Goal: Task Accomplishment & Management: Complete application form

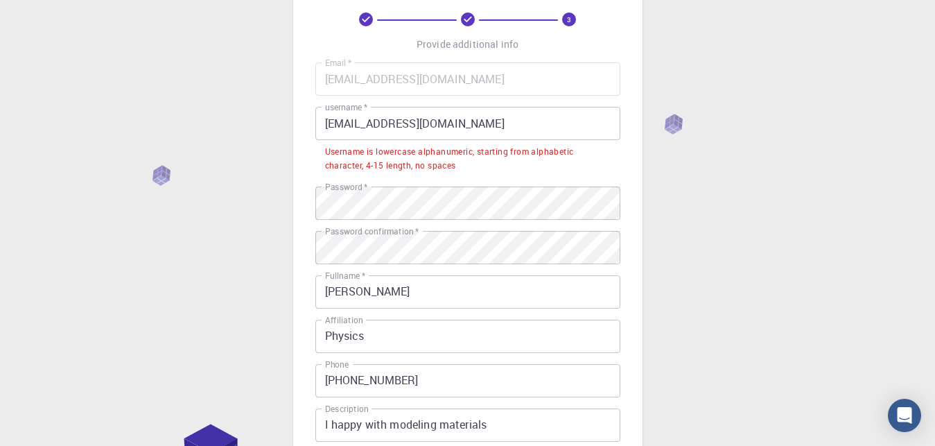
scroll to position [71, 0]
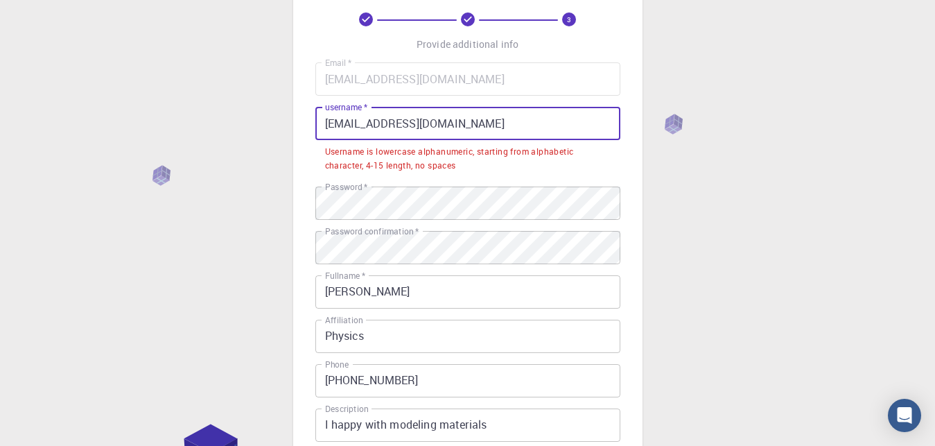
drag, startPoint x: 0, startPoint y: 0, endPoint x: 360, endPoint y: 125, distance: 380.8
click at [360, 125] on input "[EMAIL_ADDRESS][DOMAIN_NAME]" at bounding box center [467, 123] width 305 height 33
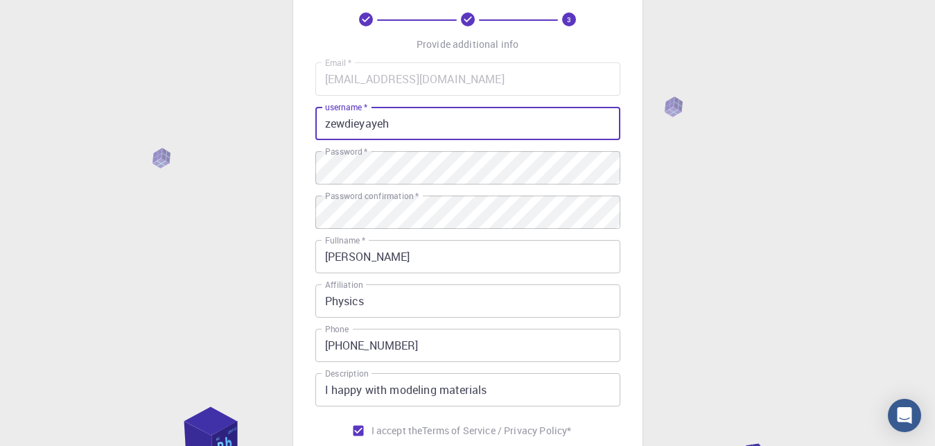
click at [438, 125] on input "zewdieyayeh" at bounding box center [467, 123] width 305 height 33
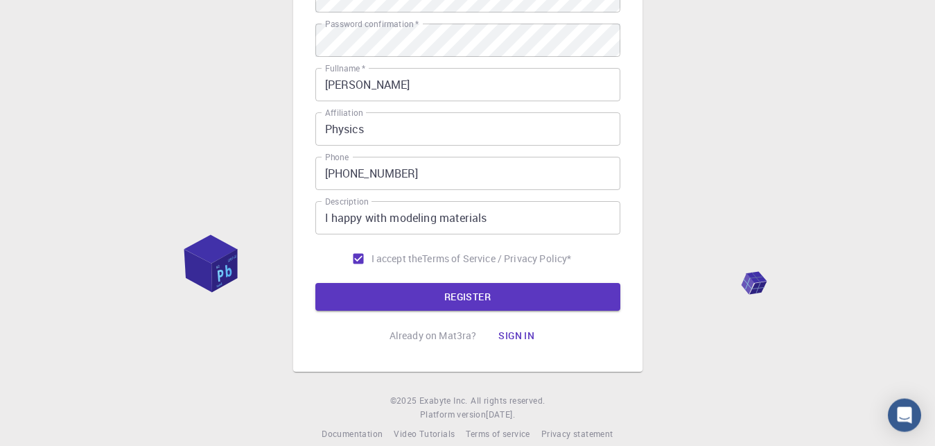
scroll to position [259, 0]
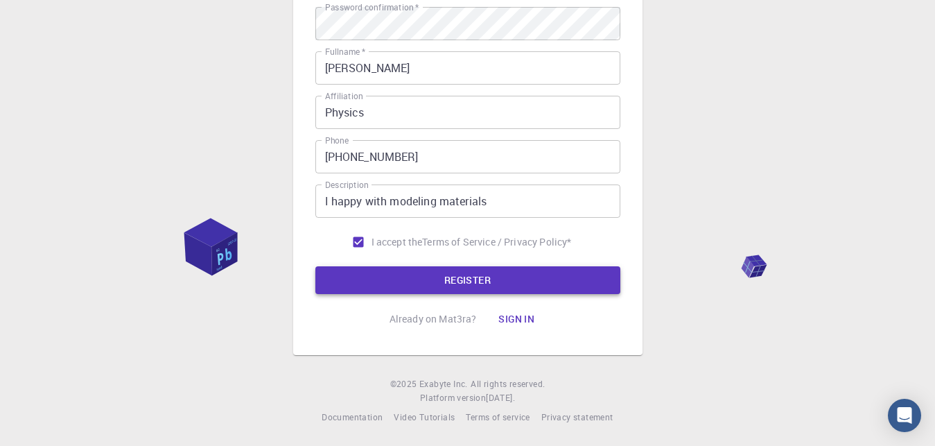
type input "zewdieyayeh"
click at [464, 281] on button "REGISTER" at bounding box center [467, 280] width 305 height 28
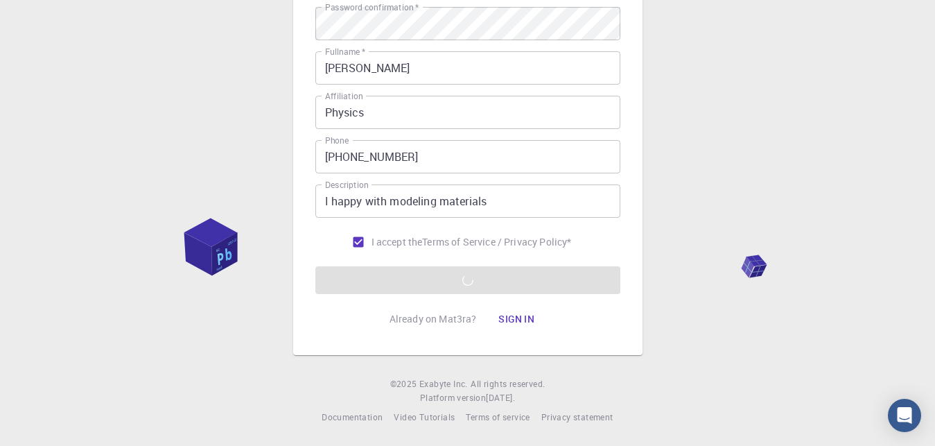
scroll to position [188, 0]
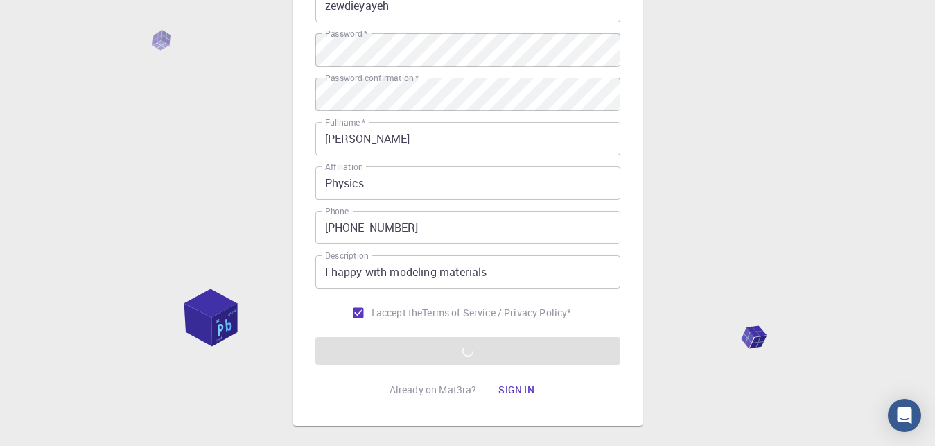
click at [779, 248] on div "3 Provide additional info Email   * [EMAIL_ADDRESS][DOMAIN_NAME] Email   * user…" at bounding box center [467, 164] width 935 height 705
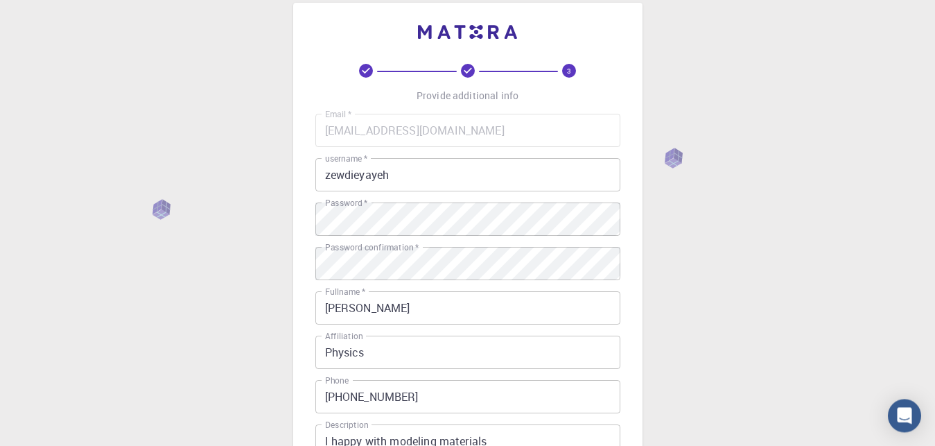
scroll to position [0, 0]
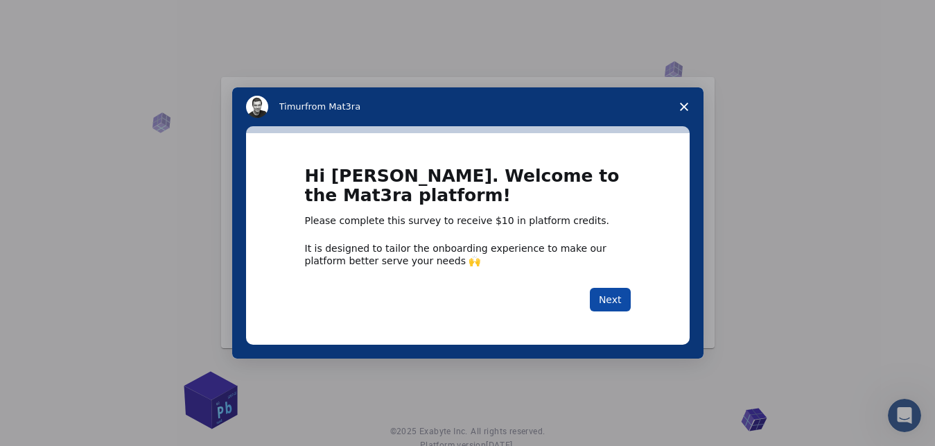
click at [607, 296] on button "Next" at bounding box center [610, 300] width 41 height 24
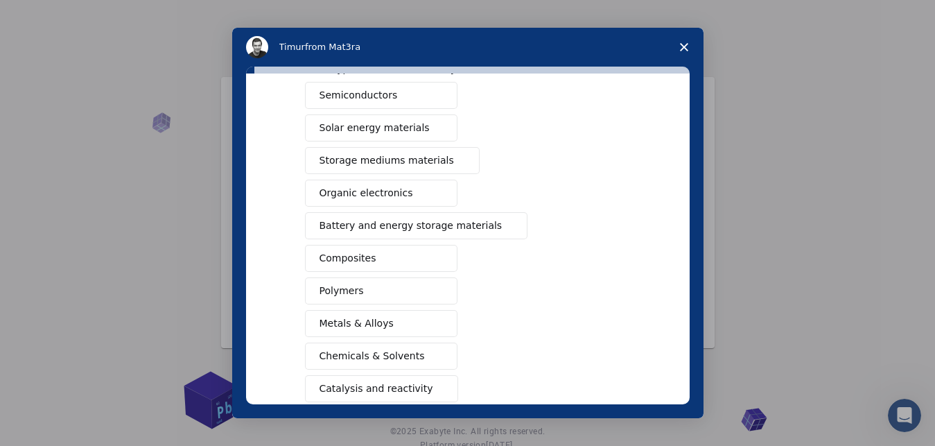
scroll to position [158, 0]
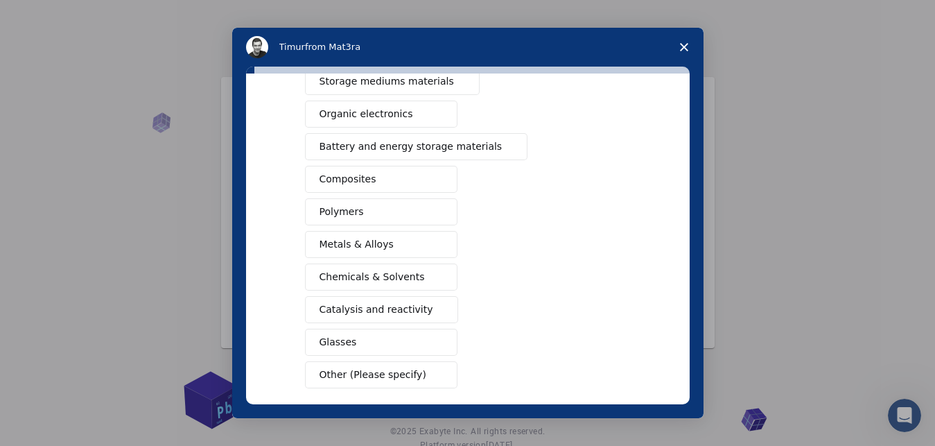
click at [412, 146] on span "Battery and energy storage materials" at bounding box center [410, 146] width 183 height 15
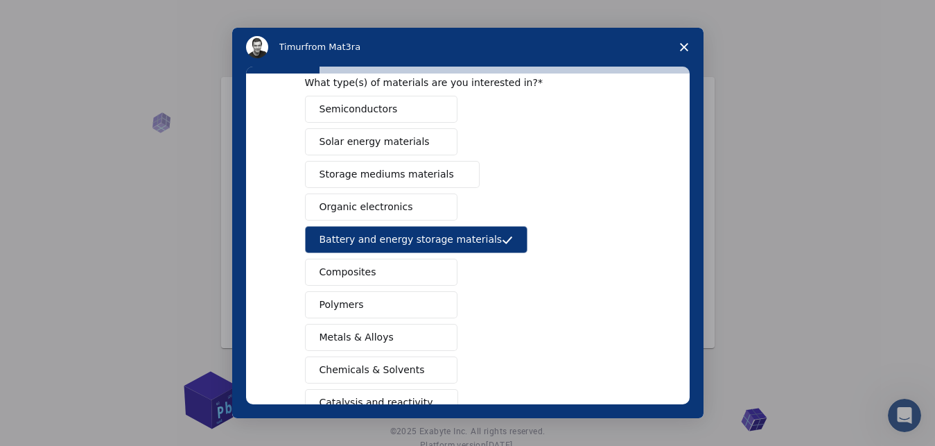
scroll to position [223, 0]
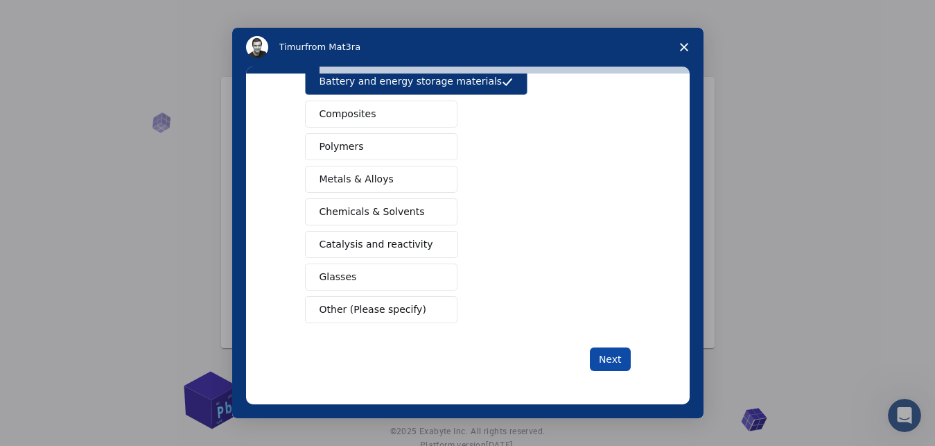
click at [604, 362] on button "Next" at bounding box center [610, 359] width 41 height 24
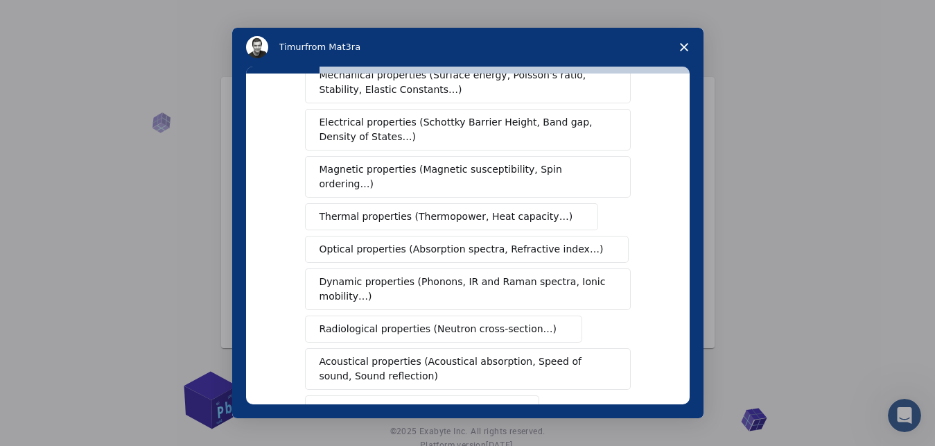
scroll to position [79, 0]
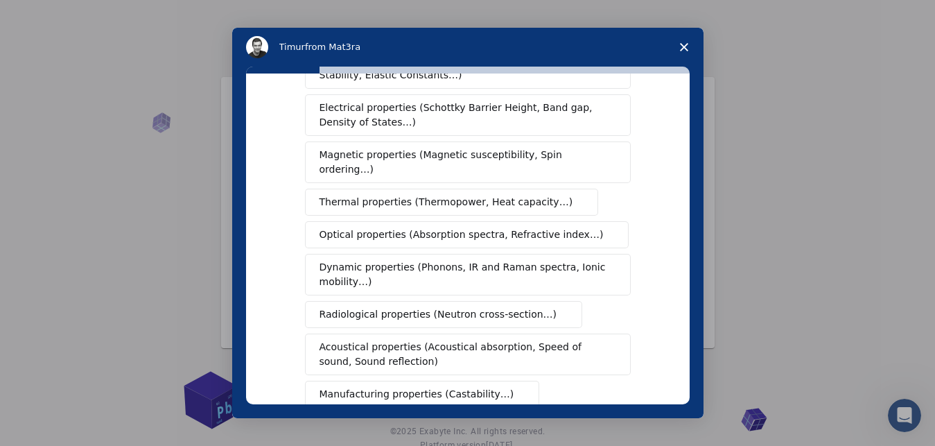
click at [454, 195] on span "Thermal properties (Thermopower, Heat capacity…)" at bounding box center [446, 202] width 254 height 15
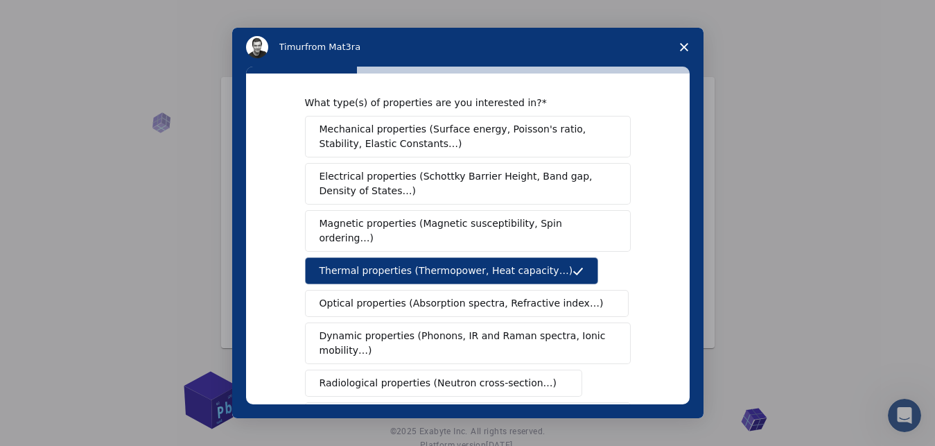
scroll to position [0, 0]
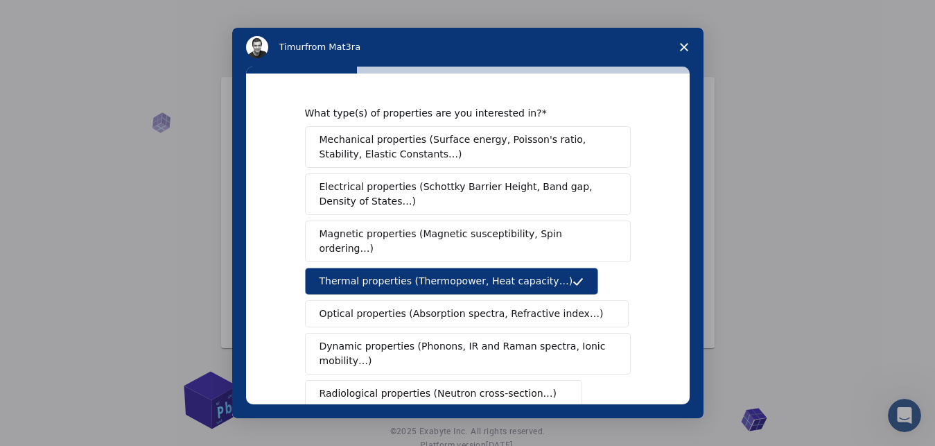
click at [429, 274] on span "Thermal properties (Thermopower, Heat capacity…)" at bounding box center [446, 281] width 254 height 15
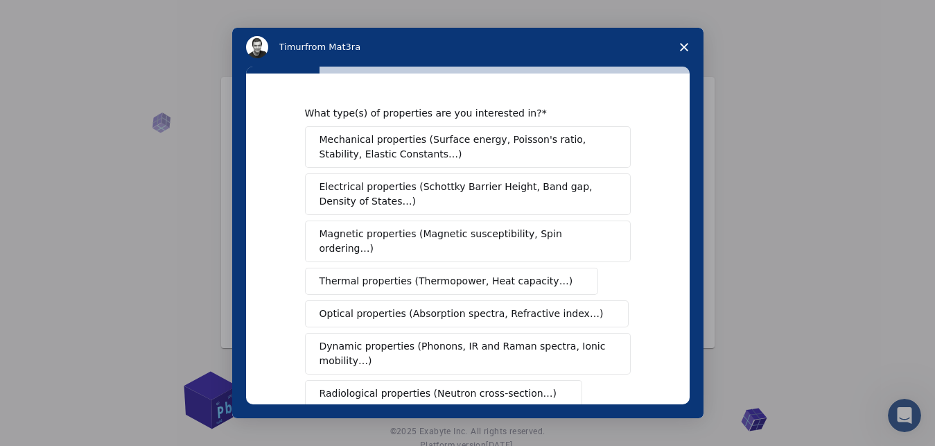
click at [429, 274] on span "Thermal properties (Thermopower, Heat capacity…)" at bounding box center [446, 281] width 254 height 15
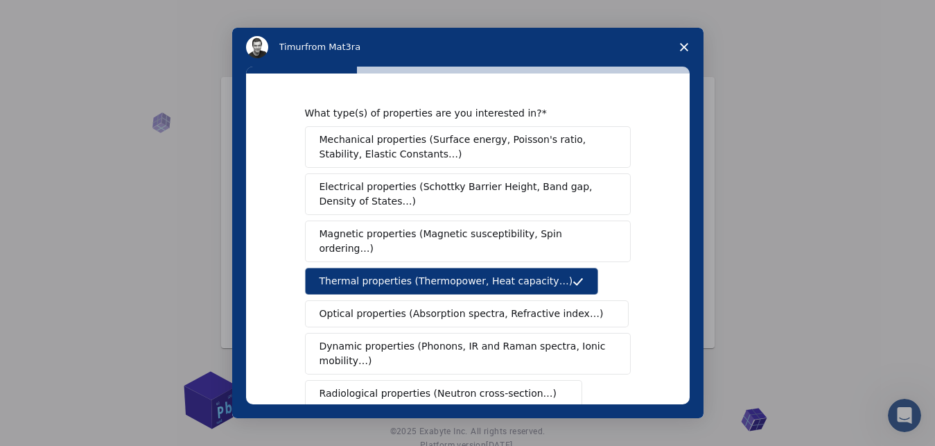
click at [474, 188] on span "Electrical properties (Schottky Barrier Height, Band gap, Density of States…)" at bounding box center [463, 193] width 288 height 29
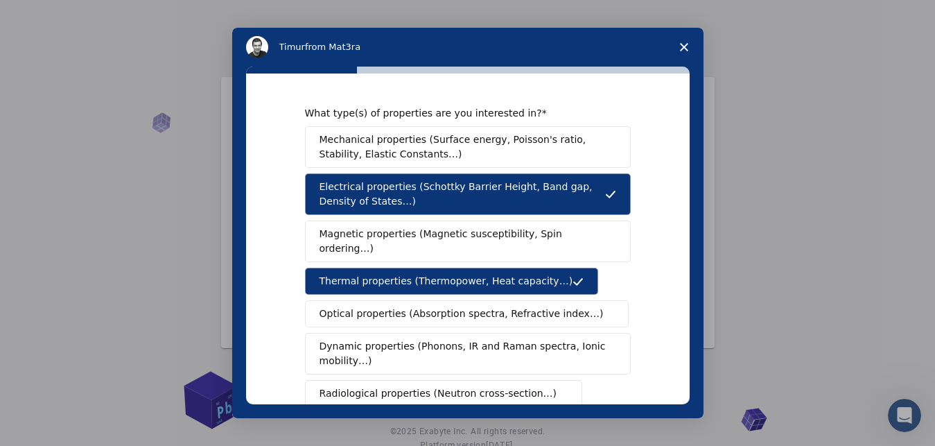
scroll to position [79, 0]
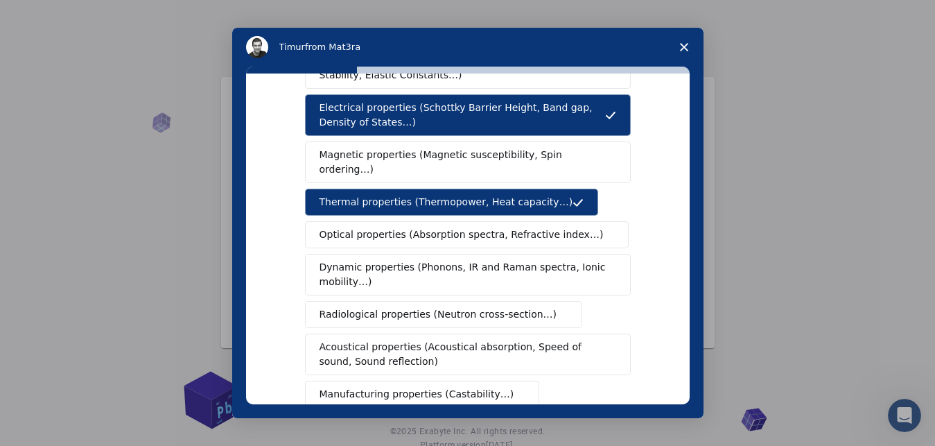
click at [409, 227] on span "Optical properties (Absorption spectra, Refractive index…)" at bounding box center [461, 234] width 284 height 15
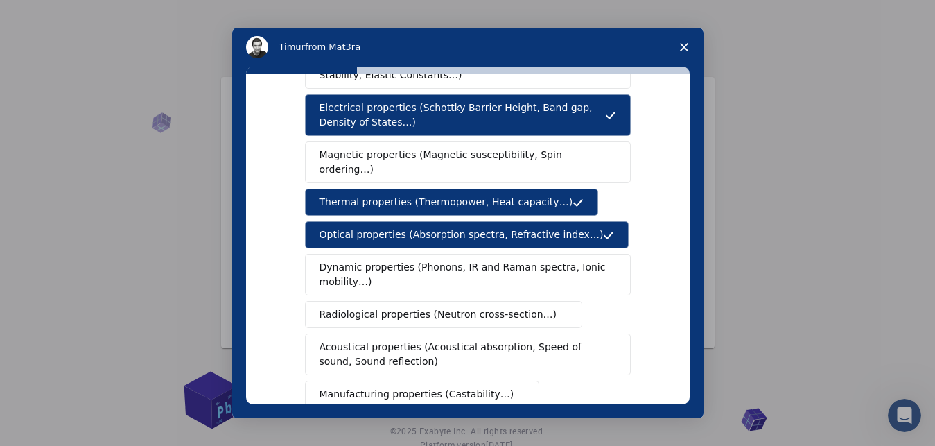
click at [408, 227] on span "Optical properties (Absorption spectra, Refractive index…)" at bounding box center [461, 234] width 284 height 15
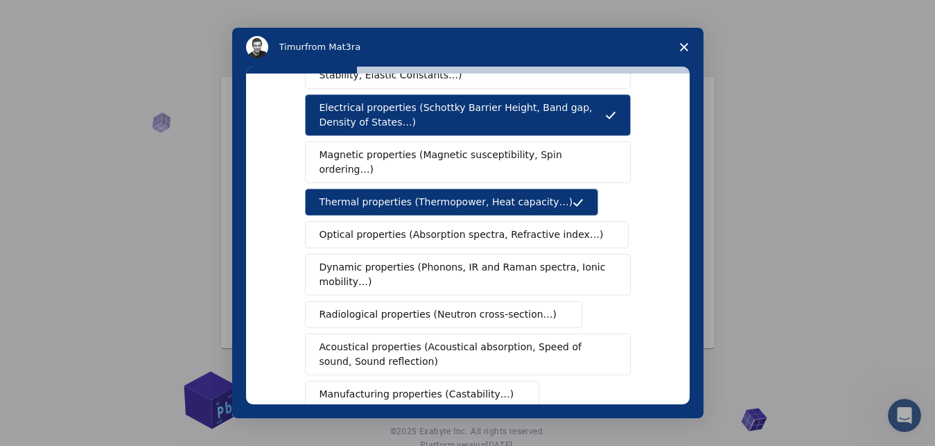
click at [399, 260] on span "Dynamic properties (Phonons, IR and Raman spectra, Ionic mobility…)" at bounding box center [463, 274] width 288 height 29
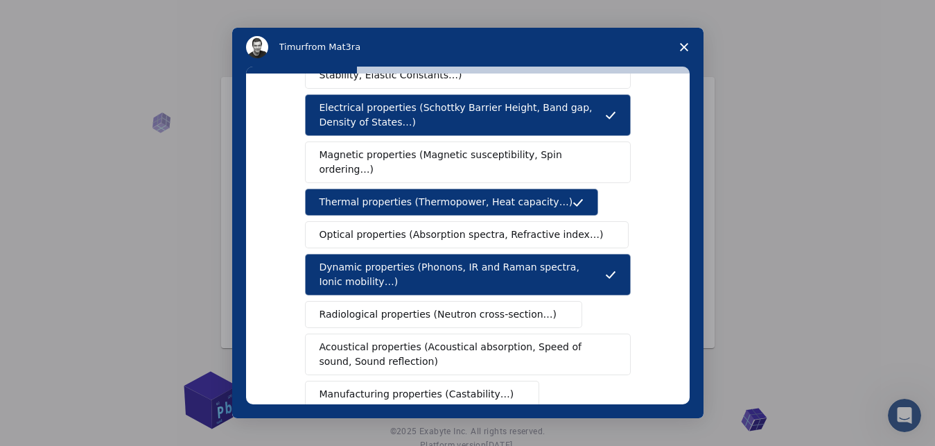
scroll to position [0, 0]
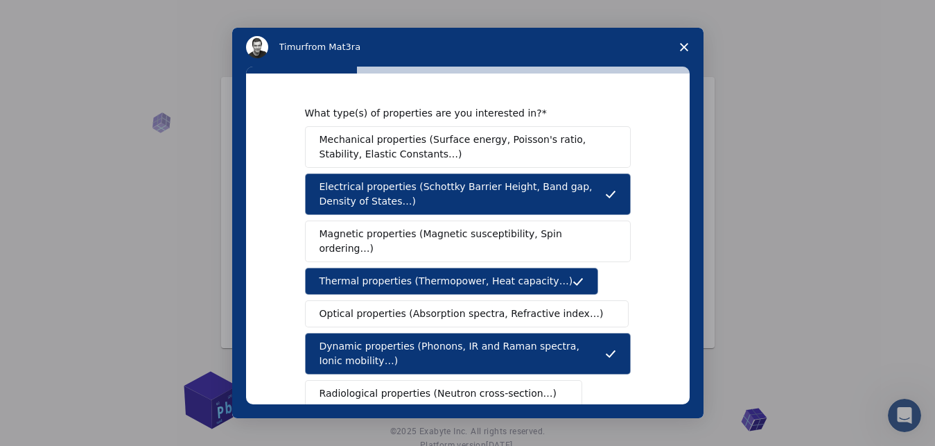
click at [407, 306] on span "Optical properties (Absorption spectra, Refractive index…)" at bounding box center [461, 313] width 284 height 15
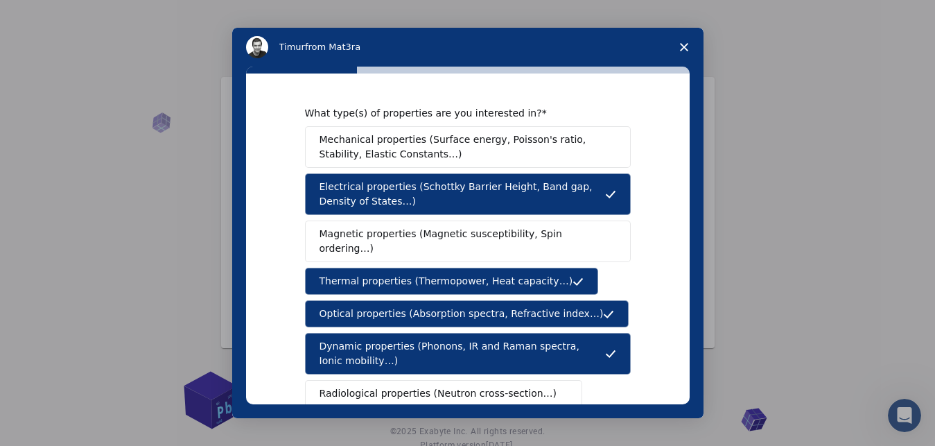
scroll to position [295, 0]
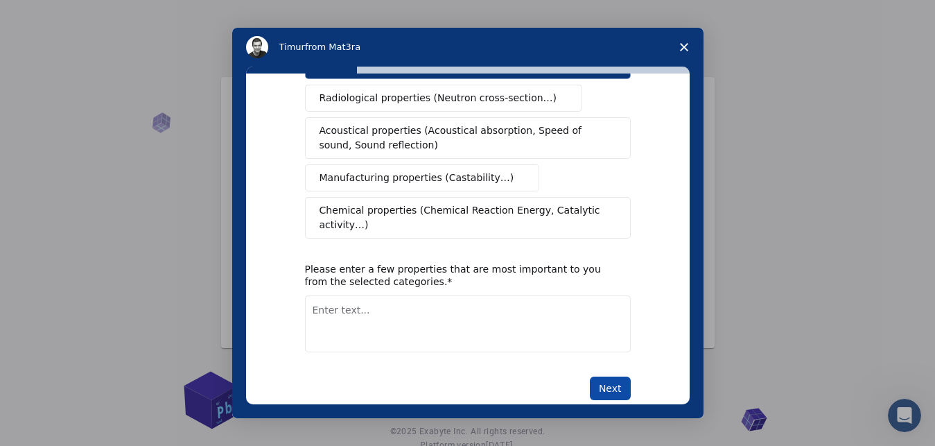
click at [599, 376] on button "Next" at bounding box center [610, 388] width 41 height 24
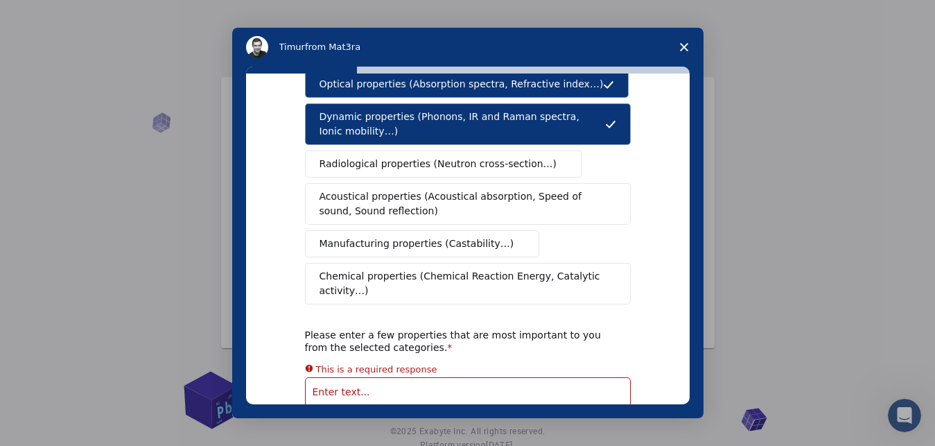
scroll to position [216, 0]
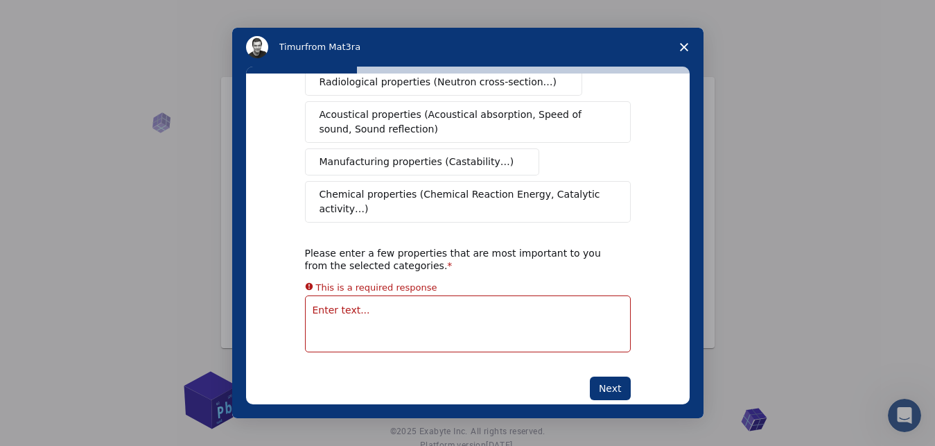
click at [353, 295] on textarea "Enter text..." at bounding box center [468, 323] width 326 height 57
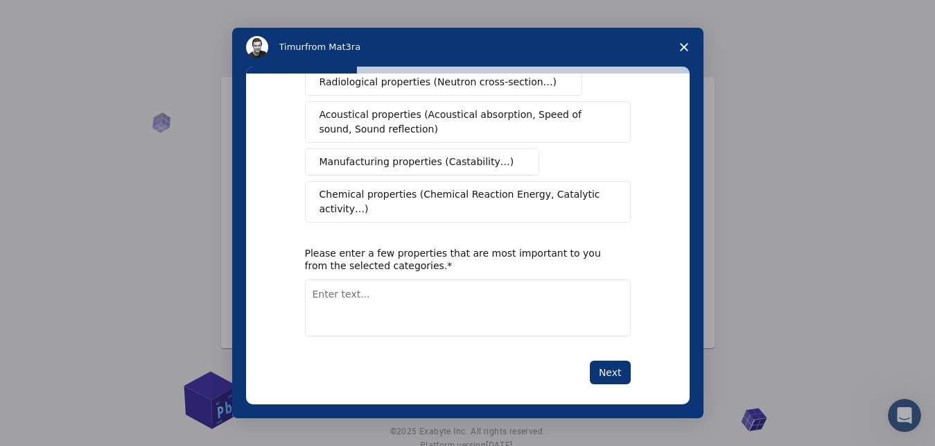
scroll to position [295, 0]
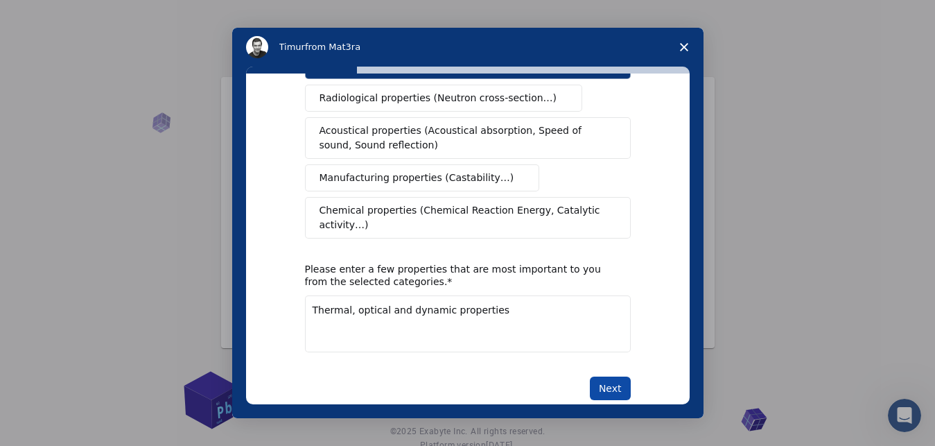
type textarea "Thermal, optical and dynamic properties"
click at [604, 376] on button "Next" at bounding box center [610, 388] width 41 height 24
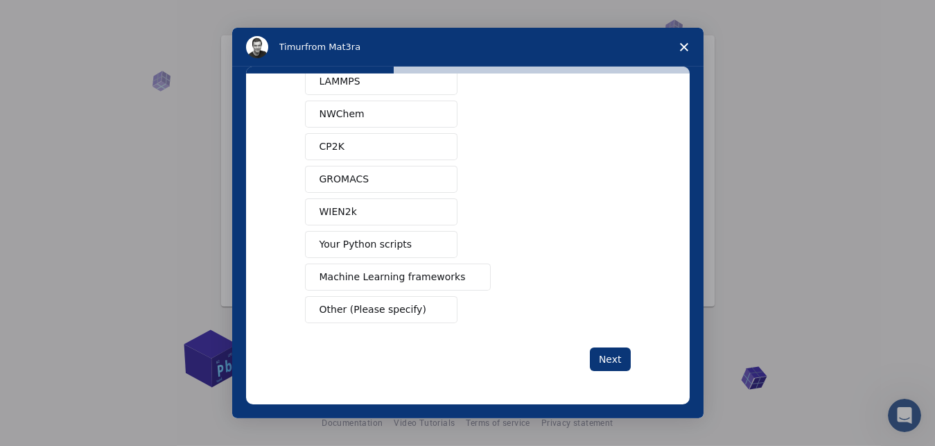
scroll to position [48, 0]
click at [321, 306] on span "Other (Please specify)" at bounding box center [372, 309] width 107 height 15
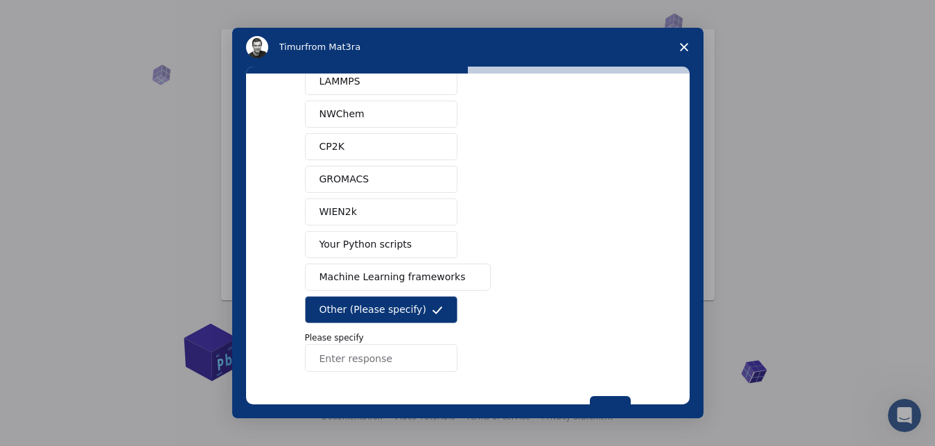
click at [318, 360] on input "Enter response" at bounding box center [381, 358] width 152 height 28
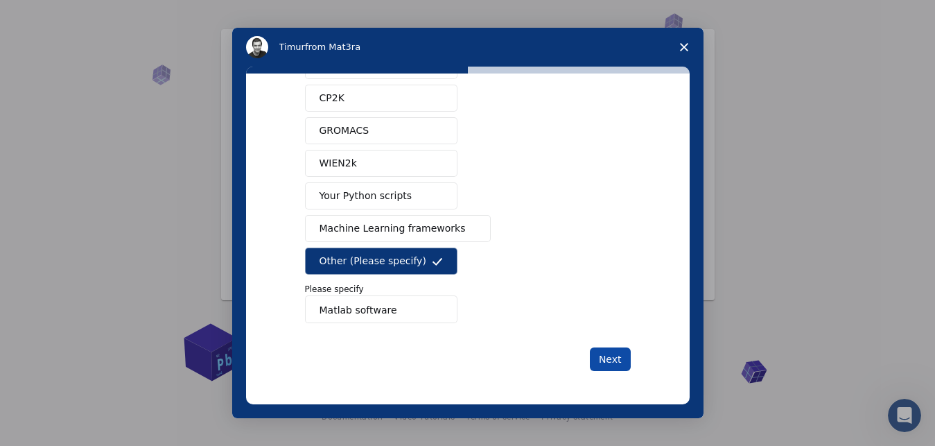
type input "Matlab software"
click at [601, 361] on button "Next" at bounding box center [610, 359] width 41 height 24
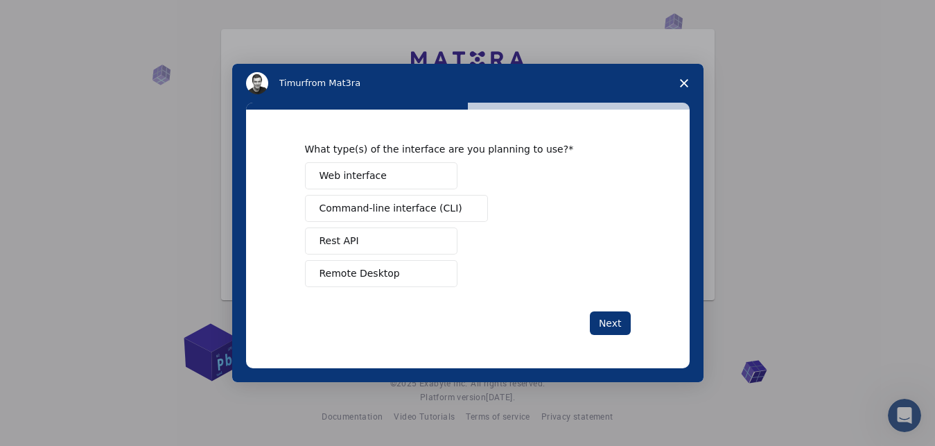
click at [360, 172] on span "Web interface" at bounding box center [352, 175] width 67 height 15
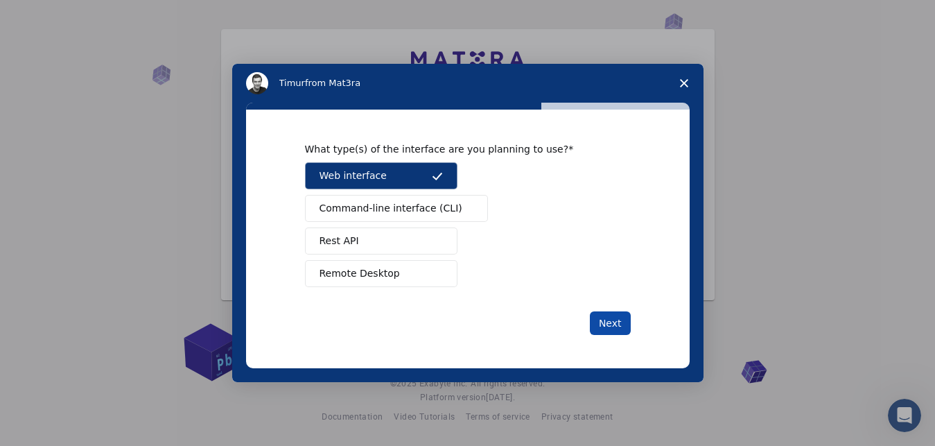
click at [610, 324] on button "Next" at bounding box center [610, 323] width 41 height 24
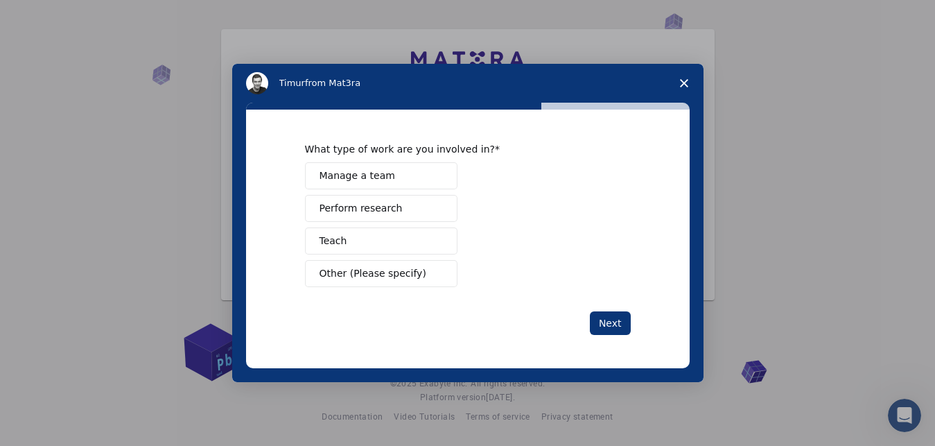
click at [371, 213] on span "Perform research" at bounding box center [360, 208] width 83 height 15
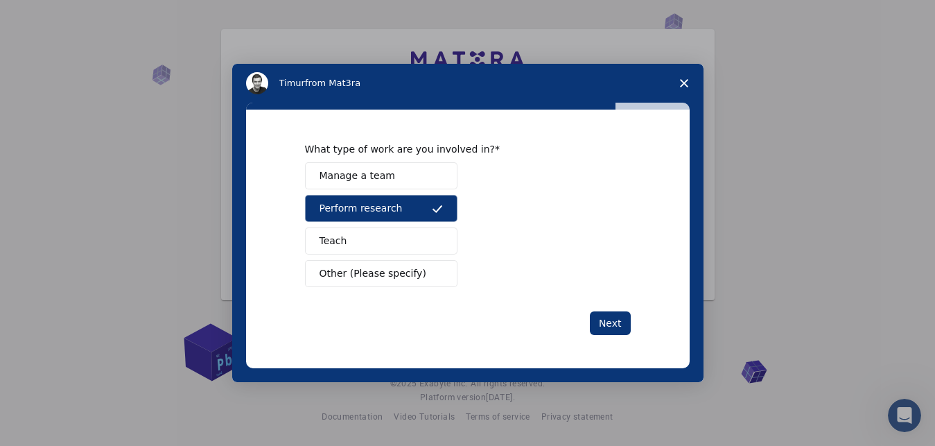
click at [349, 236] on button "Teach" at bounding box center [381, 240] width 152 height 27
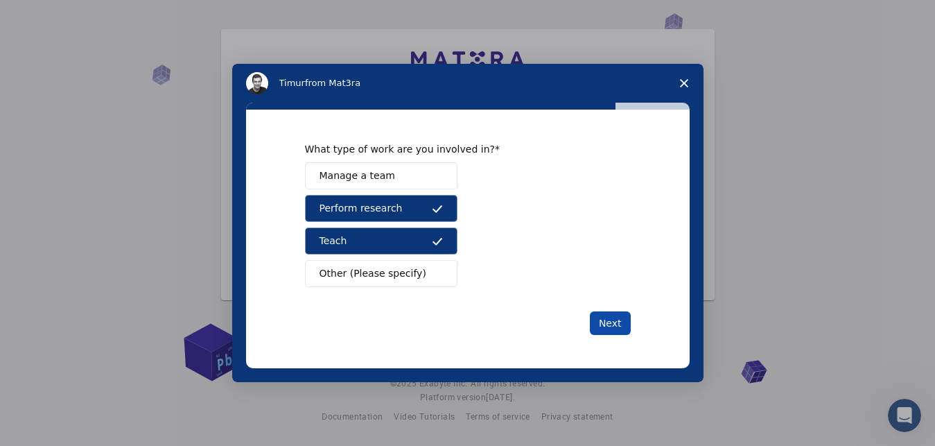
click at [608, 319] on button "Next" at bounding box center [610, 323] width 41 height 24
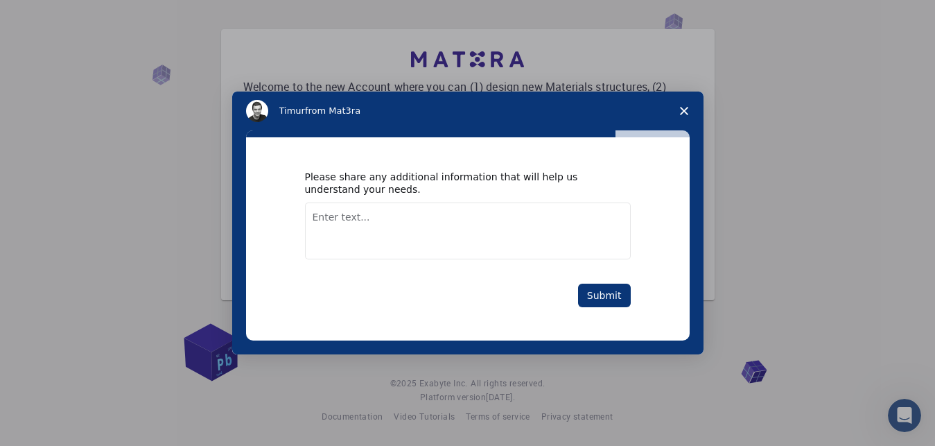
click at [318, 219] on textarea "Enter text..." at bounding box center [468, 230] width 326 height 57
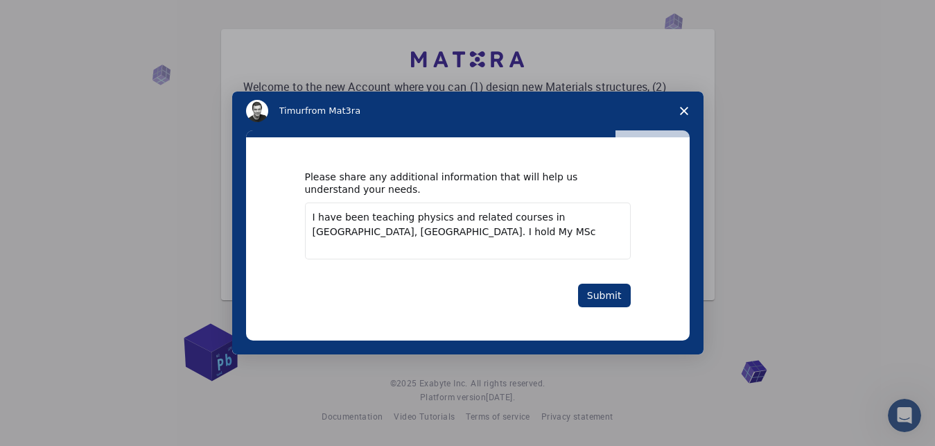
click at [391, 232] on textarea "I have been teaching physics and related courses in [GEOGRAPHIC_DATA], [GEOGRAP…" at bounding box center [468, 230] width 326 height 57
click at [421, 231] on textarea "I have been teaching physics and related courses in [GEOGRAPHIC_DATA], [GEOGRAP…" at bounding box center [468, 230] width 326 height 57
click at [540, 233] on textarea "I have been teaching physics and related courses in [GEOGRAPHIC_DATA], [GEOGRAP…" at bounding box center [468, 230] width 326 height 57
click at [565, 236] on textarea "I have been teaching physics and related courses in [GEOGRAPHIC_DATA], [GEOGRAP…" at bounding box center [468, 230] width 326 height 57
click at [420, 250] on textarea "I have been teaching physics and related courses in [GEOGRAPHIC_DATA], [GEOGRAP…" at bounding box center [468, 230] width 326 height 57
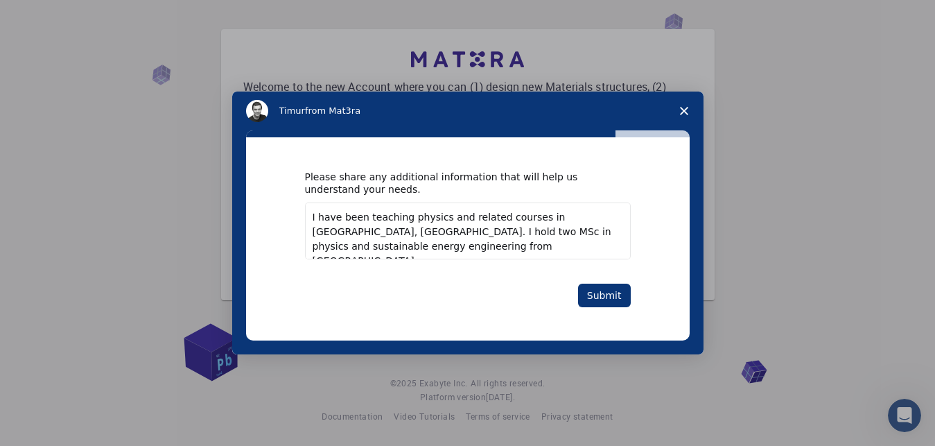
click at [429, 250] on textarea "I have been teaching physics and related courses in [GEOGRAPHIC_DATA], [GEOGRAP…" at bounding box center [468, 230] width 326 height 57
click at [437, 247] on textarea "I have been teaching physics and related courses in [GEOGRAPHIC_DATA], [GEOGRAP…" at bounding box center [468, 230] width 326 height 57
click at [474, 247] on textarea "I have been teaching physics and related courses in [GEOGRAPHIC_DATA], [GEOGRAP…" at bounding box center [468, 230] width 326 height 57
click at [366, 252] on textarea "I have been teaching physics and related courses in [GEOGRAPHIC_DATA], [GEOGRAP…" at bounding box center [468, 230] width 326 height 57
click at [511, 250] on textarea "I have been teaching physics and related courses in [GEOGRAPHIC_DATA], [GEOGRAP…" at bounding box center [468, 230] width 326 height 57
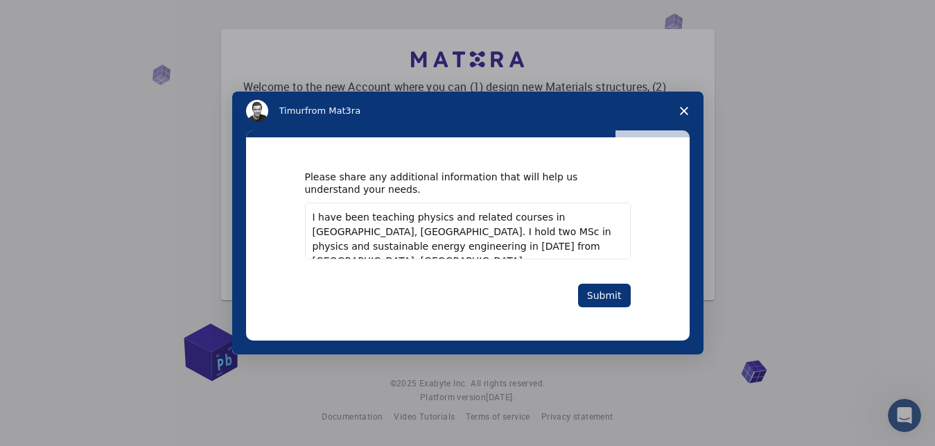
click at [530, 235] on textarea "I have been teaching physics and related courses in [GEOGRAPHIC_DATA], [GEOGRAP…" at bounding box center [468, 230] width 326 height 57
click at [529, 234] on textarea "I have been teaching physics and related courses in [GEOGRAPHIC_DATA], [GEOGRAP…" at bounding box center [468, 230] width 326 height 57
click at [541, 249] on textarea "I have been teaching physics and related courses in [GEOGRAPHIC_DATA], [GEOGRAP…" at bounding box center [468, 230] width 326 height 57
click at [592, 250] on textarea "I have been teaching physics and related courses in [GEOGRAPHIC_DATA], [GEOGRAP…" at bounding box center [468, 230] width 326 height 57
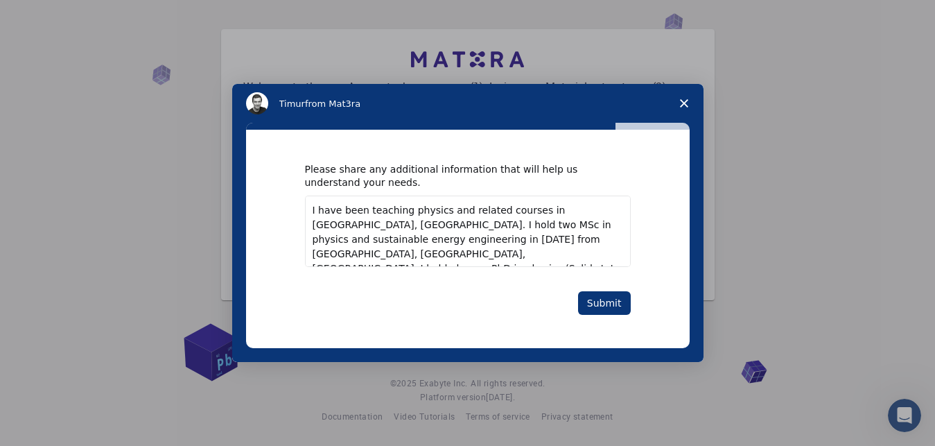
click at [531, 254] on textarea "I have been teaching physics and related courses in [GEOGRAPHIC_DATA], [GEOGRAP…" at bounding box center [468, 230] width 326 height 71
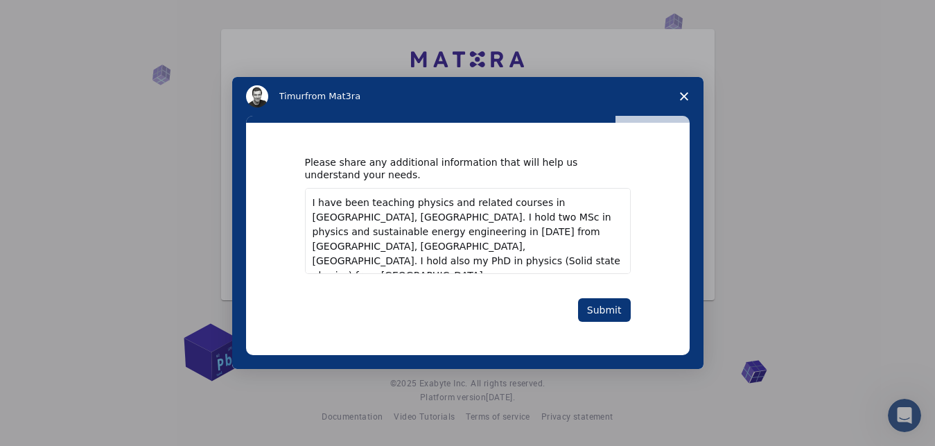
click at [319, 262] on textarea "I have been teaching physics and related courses in [GEOGRAPHIC_DATA], [GEOGRAP…" at bounding box center [468, 231] width 326 height 86
click at [353, 261] on textarea "I have been teaching physics and related courses in [GEOGRAPHIC_DATA], [GEOGRAP…" at bounding box center [468, 231] width 326 height 86
click at [441, 218] on textarea "I have been teaching physics and related courses in [GEOGRAPHIC_DATA], [GEOGRAP…" at bounding box center [468, 231] width 326 height 86
click at [511, 220] on textarea "I have been teaching physics and related courses in [GEOGRAPHIC_DATA], [GEOGRAP…" at bounding box center [468, 231] width 326 height 86
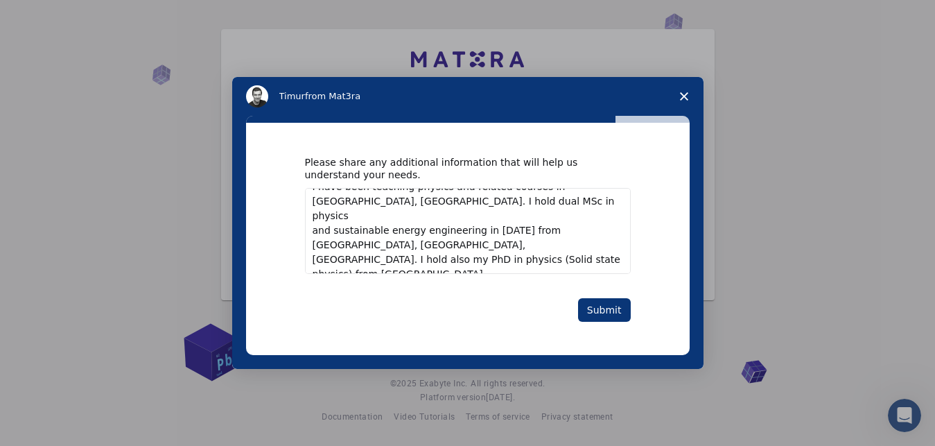
scroll to position [1, 0]
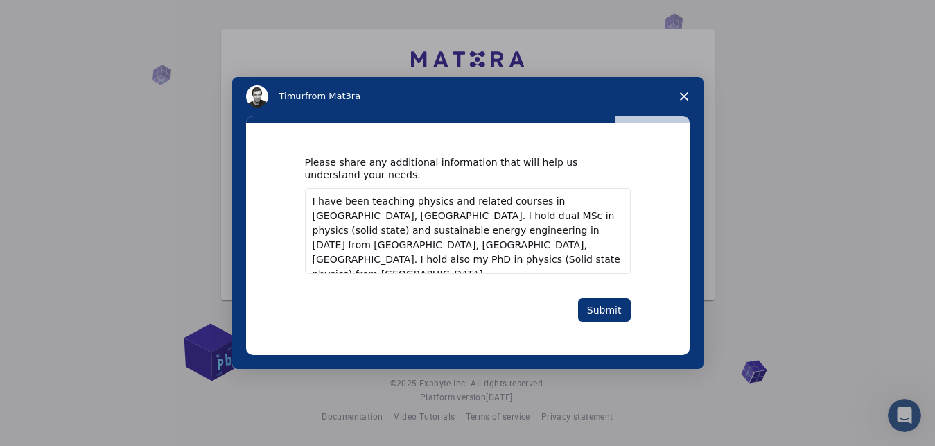
click at [425, 262] on textarea "I have been teaching physics and related courses in [GEOGRAPHIC_DATA], [GEOGRAP…" at bounding box center [468, 231] width 326 height 86
click at [418, 265] on textarea "I have been teaching physics and related courses in [GEOGRAPHIC_DATA], [GEOGRAP…" at bounding box center [468, 231] width 326 height 86
click at [481, 231] on textarea "I have been teaching physics and related courses in [GEOGRAPHIC_DATA], [GEOGRAP…" at bounding box center [468, 231] width 326 height 86
click at [385, 261] on textarea "I have been teaching physics and related courses in [GEOGRAPHIC_DATA], [GEOGRAP…" at bounding box center [468, 231] width 326 height 86
click at [410, 265] on textarea "I have been teaching physics and related courses in [GEOGRAPHIC_DATA], [GEOGRAP…" at bounding box center [468, 231] width 326 height 86
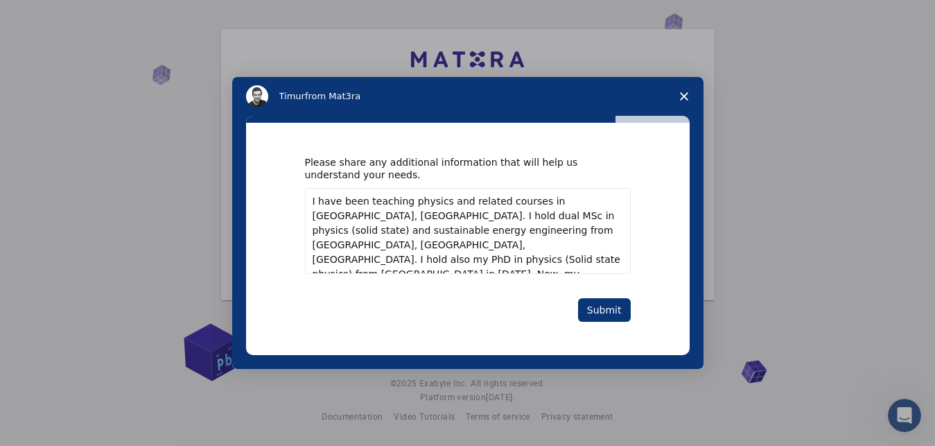
scroll to position [9, 0]
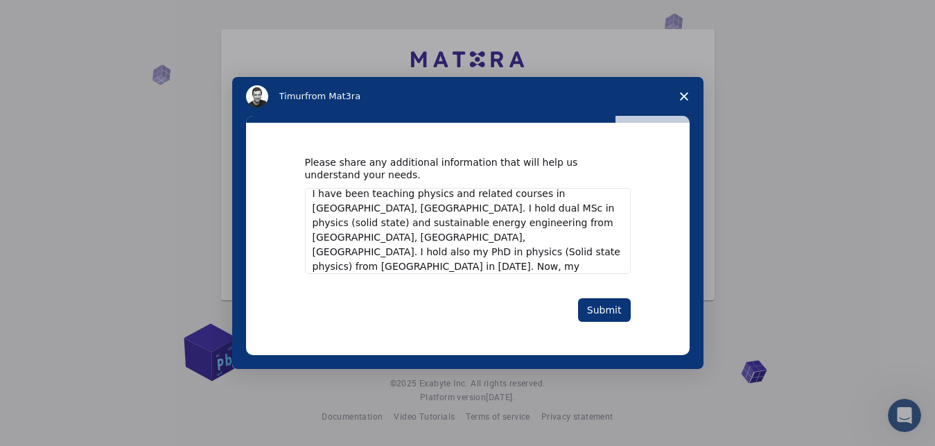
click at [366, 268] on textarea "I have been teaching physics and related courses in [GEOGRAPHIC_DATA], [GEOGRAP…" at bounding box center [468, 231] width 326 height 86
click at [441, 267] on textarea "I have been teaching physics and related courses in [GEOGRAPHIC_DATA], [GEOGRAP…" at bounding box center [468, 231] width 326 height 86
click at [485, 255] on textarea "I have been teaching physics and related courses in [GEOGRAPHIC_DATA], [GEOGRAP…" at bounding box center [468, 231] width 326 height 86
click at [547, 252] on textarea "I have been teaching physics and related courses in [GEOGRAPHIC_DATA], [GEOGRAP…" at bounding box center [468, 231] width 326 height 86
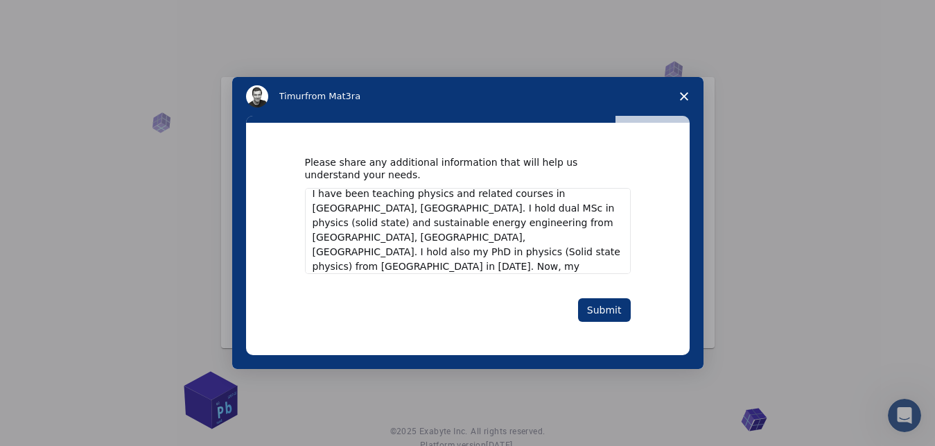
scroll to position [48, 0]
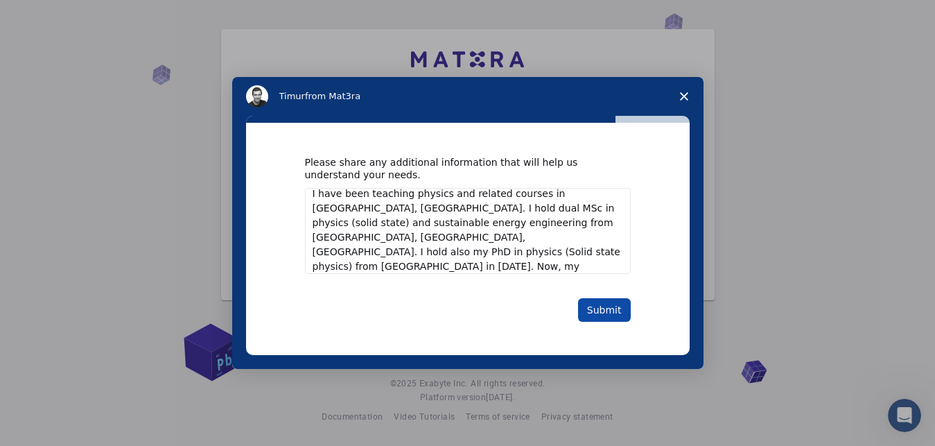
type textarea "I have been teaching physics and related courses in [GEOGRAPHIC_DATA], [GEOGRAP…"
click at [596, 312] on button "Submit" at bounding box center [604, 310] width 53 height 24
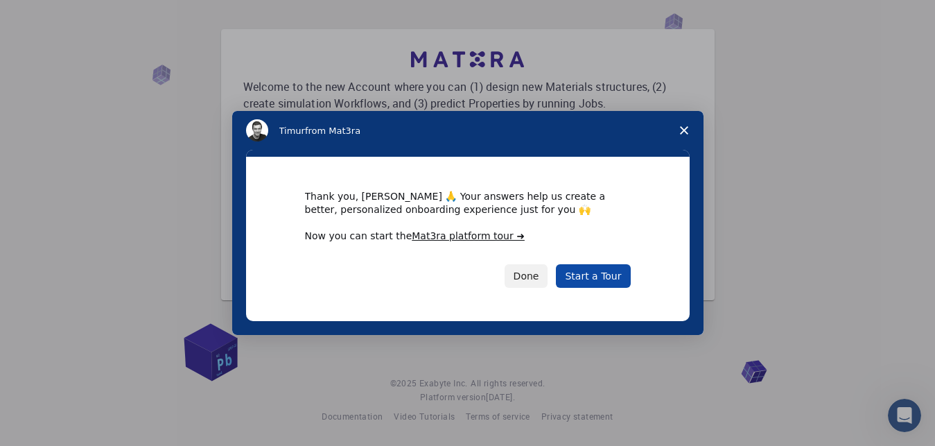
click at [590, 274] on link "Start a Tour" at bounding box center [593, 276] width 74 height 24
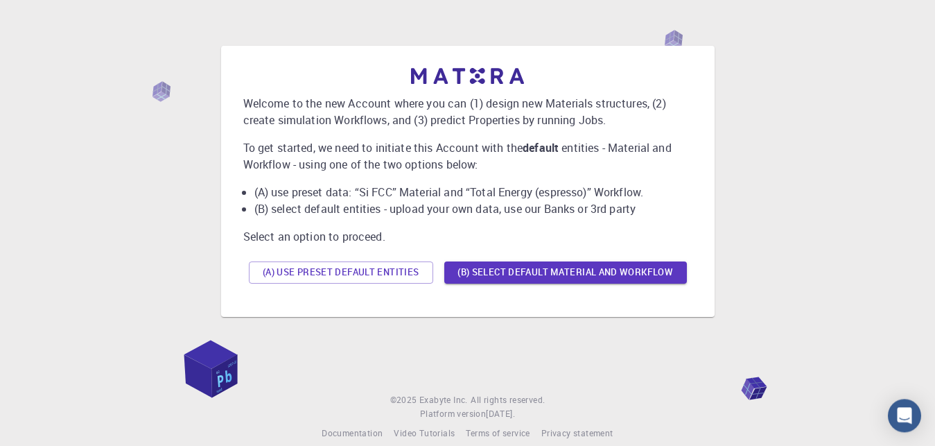
scroll to position [48, 0]
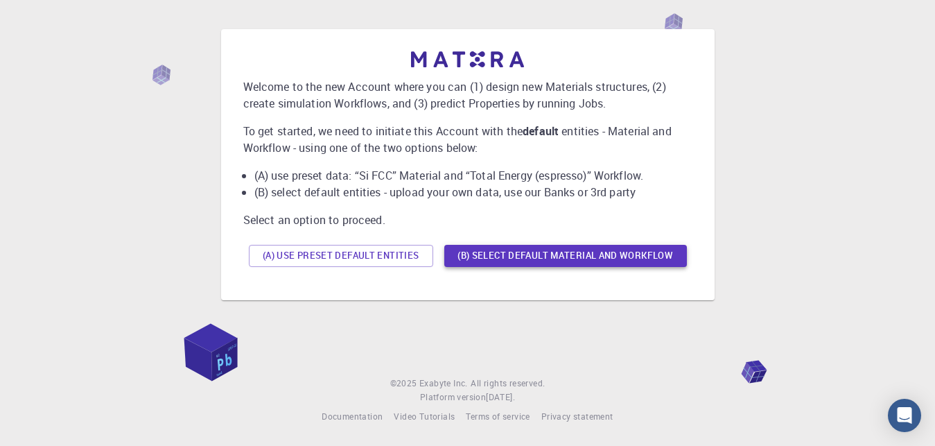
click at [518, 251] on button "(B) Select default material and workflow" at bounding box center [565, 256] width 243 height 22
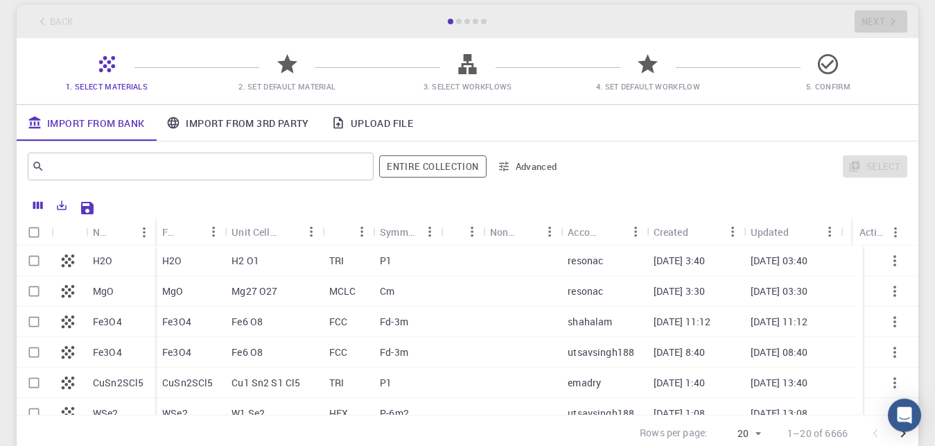
scroll to position [0, 0]
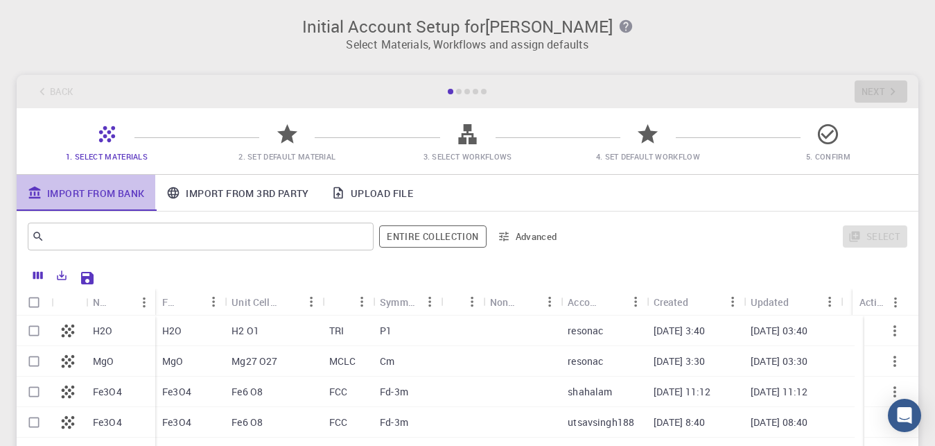
click at [109, 192] on link "Import From Bank" at bounding box center [86, 193] width 139 height 36
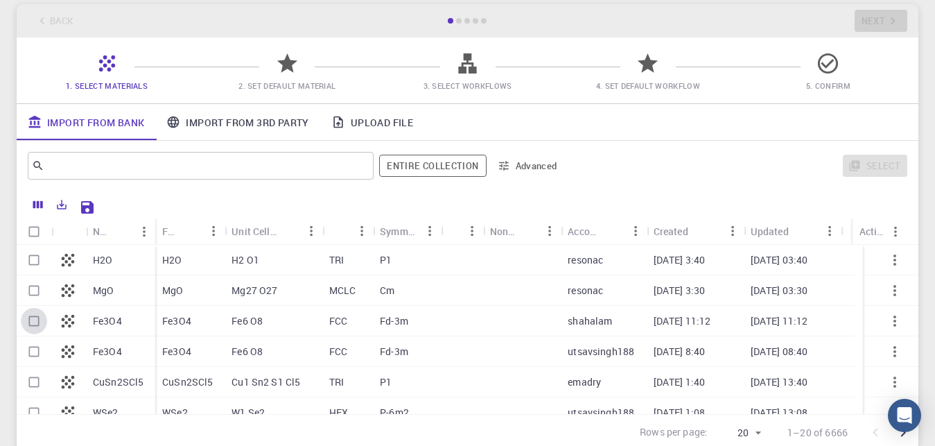
click at [33, 318] on input "Select row" at bounding box center [34, 321] width 26 height 26
checkbox input "true"
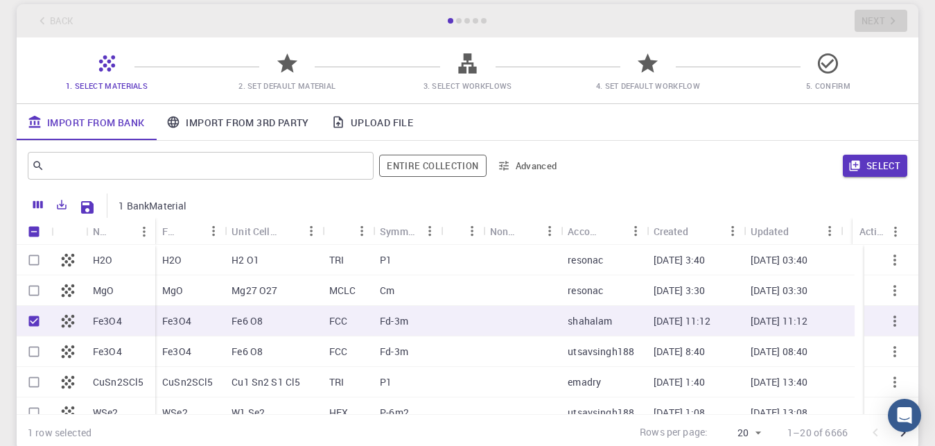
checkbox input "true"
click at [285, 87] on span "2. Set Default Material" at bounding box center [286, 85] width 97 height 10
click at [34, 351] on input "Select row" at bounding box center [34, 351] width 26 height 26
checkbox input "true"
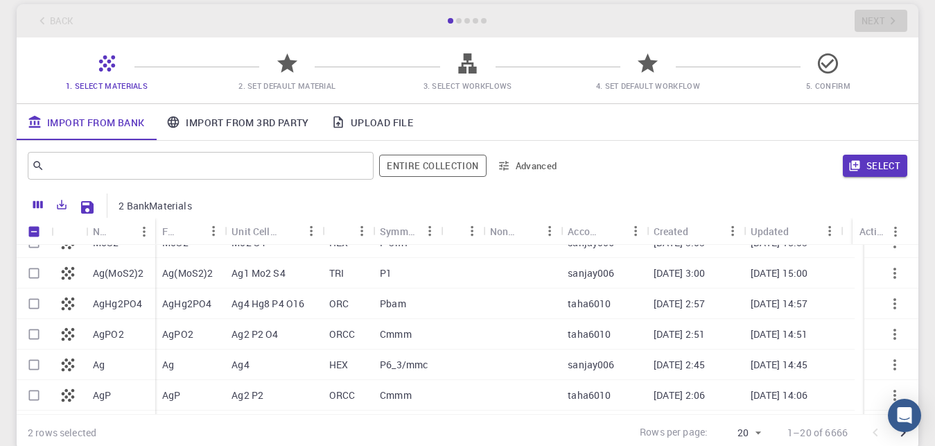
scroll to position [395, 0]
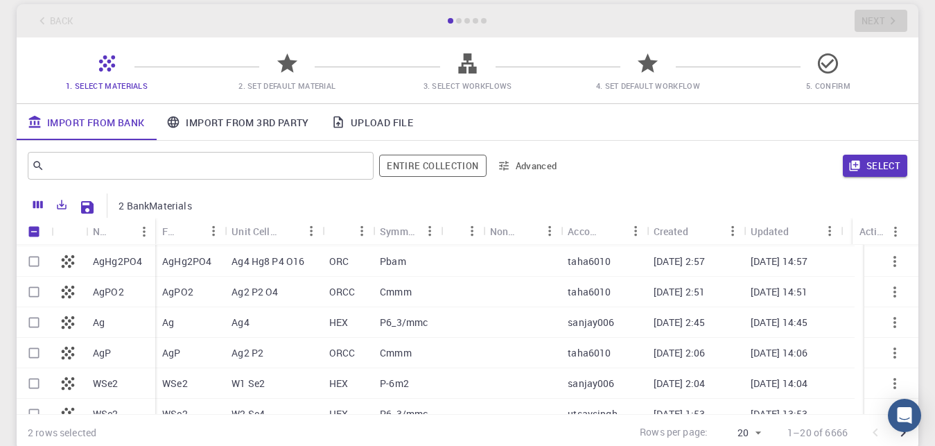
click at [37, 319] on input "Select row" at bounding box center [34, 322] width 26 height 26
checkbox input "true"
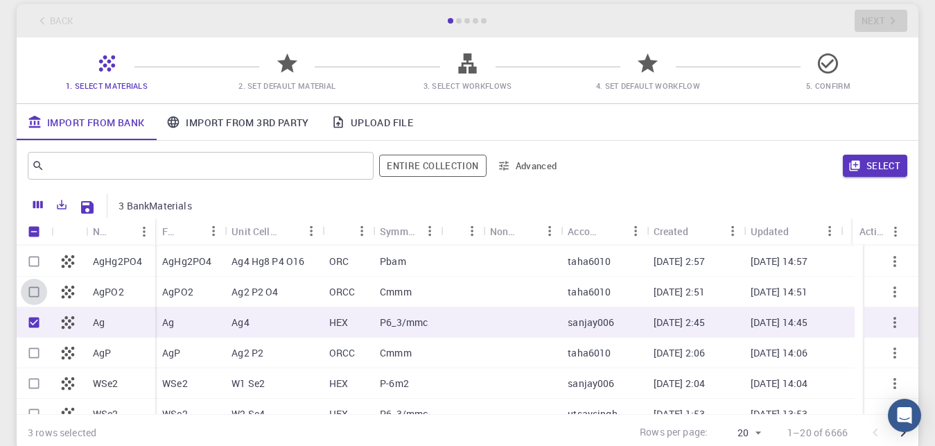
click at [37, 288] on input "Select row" at bounding box center [34, 292] width 26 height 26
checkbox input "true"
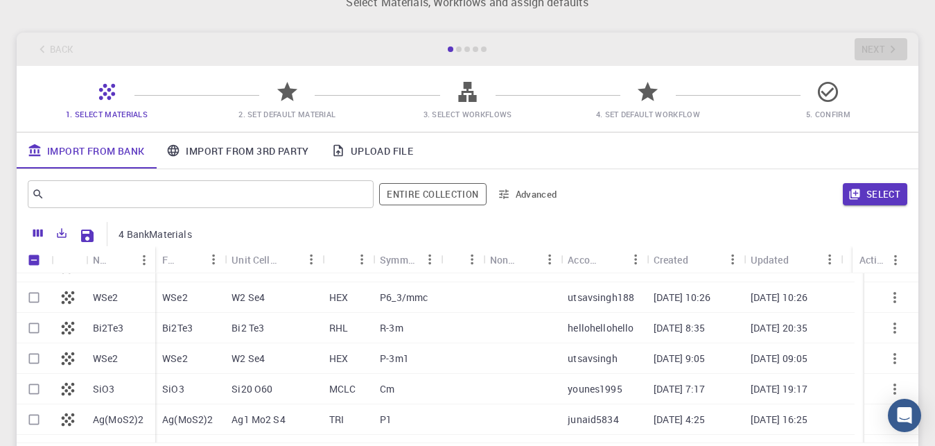
scroll to position [158, 0]
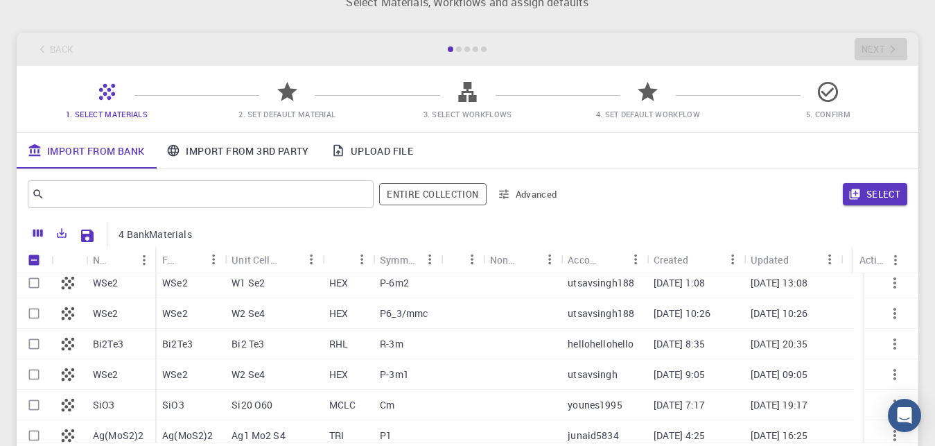
click at [468, 105] on div at bounding box center [467, 97] width 24 height 19
click at [888, 194] on button "Select" at bounding box center [875, 194] width 64 height 22
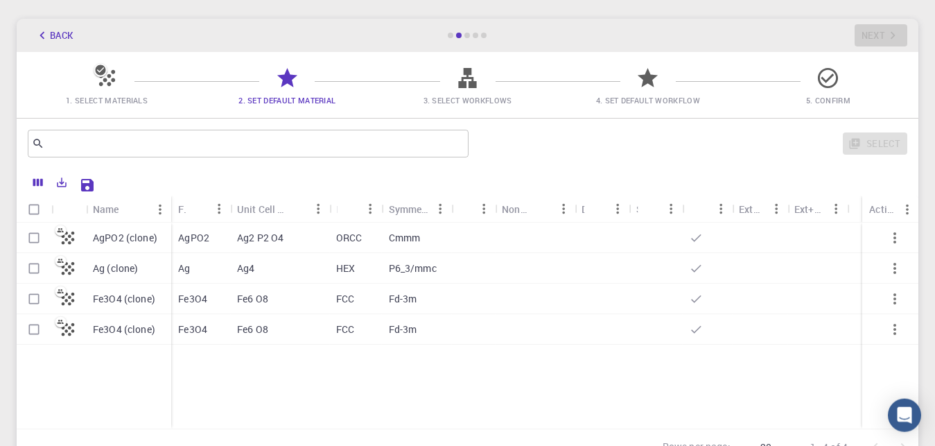
scroll to position [0, 0]
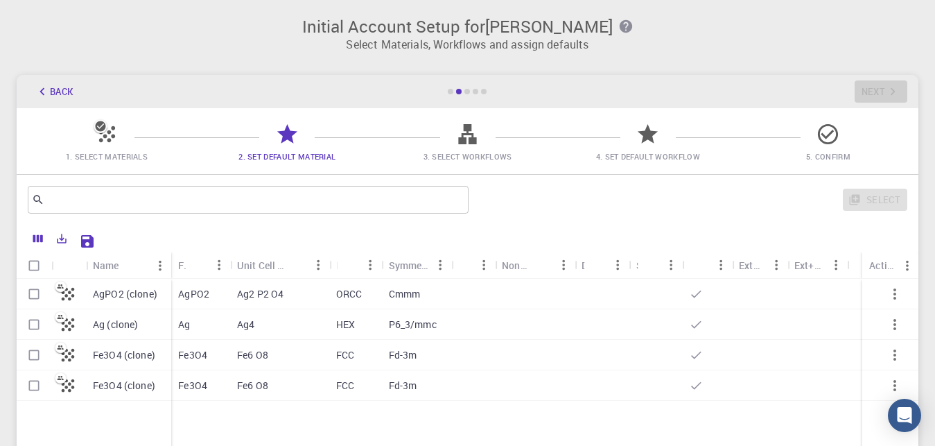
click at [33, 324] on input "Select row" at bounding box center [34, 324] width 26 height 26
checkbox input "true"
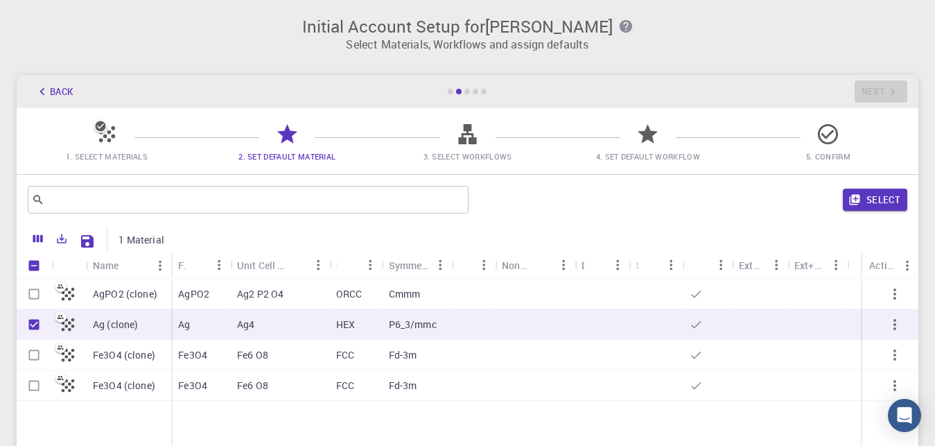
checkbox input "true"
click at [34, 353] on input "Select row" at bounding box center [34, 355] width 26 height 26
checkbox input "true"
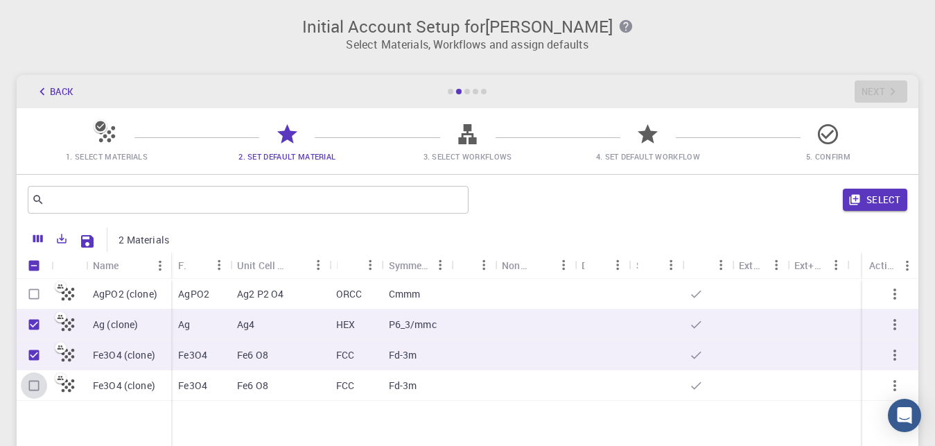
click at [35, 388] on input "Select row" at bounding box center [34, 385] width 26 height 26
checkbox input "true"
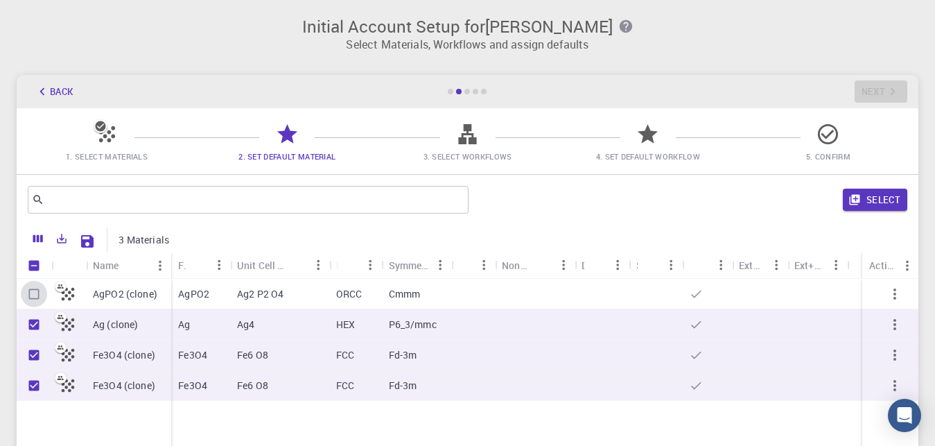
click at [33, 296] on input "Select row" at bounding box center [34, 294] width 26 height 26
checkbox input "true"
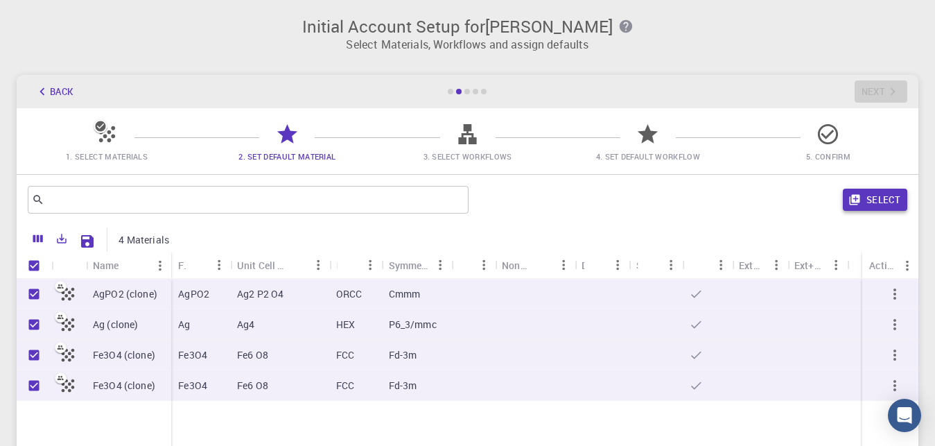
click at [884, 197] on button "Select" at bounding box center [875, 199] width 64 height 22
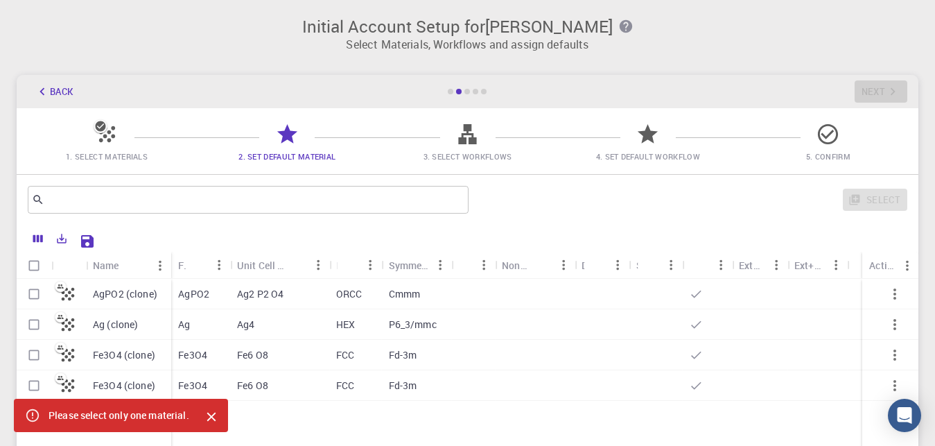
checkbox input "false"
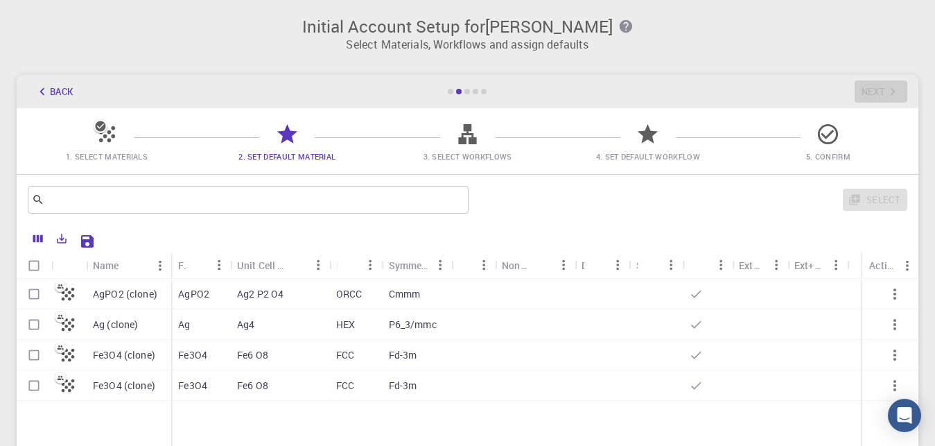
click at [33, 352] on input "Select row" at bounding box center [34, 355] width 26 height 26
checkbox input "true"
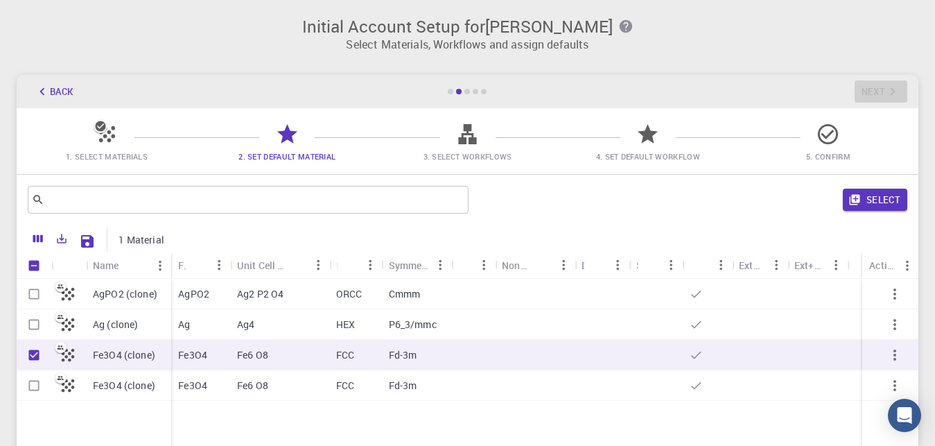
checkbox input "true"
click at [893, 197] on button "Select" at bounding box center [875, 199] width 64 height 22
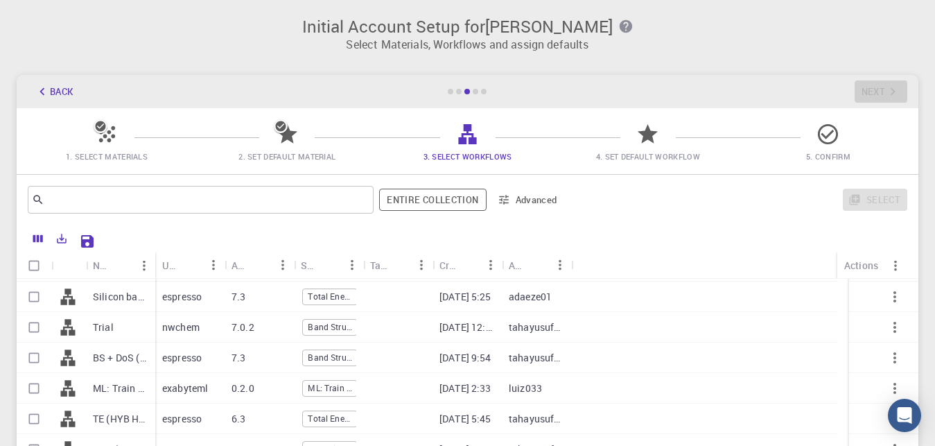
scroll to position [178, 0]
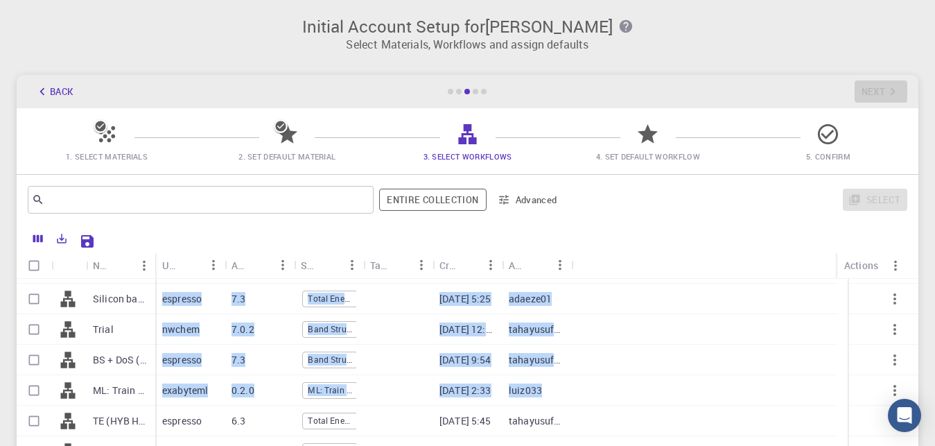
drag, startPoint x: 911, startPoint y: 309, endPoint x: 657, endPoint y: 408, distance: 272.9
click at [657, 408] on div "Initial Account Setup for Zewdie Yayeh Delel Select Materials, Workflows and as…" at bounding box center [467, 269] width 935 height 538
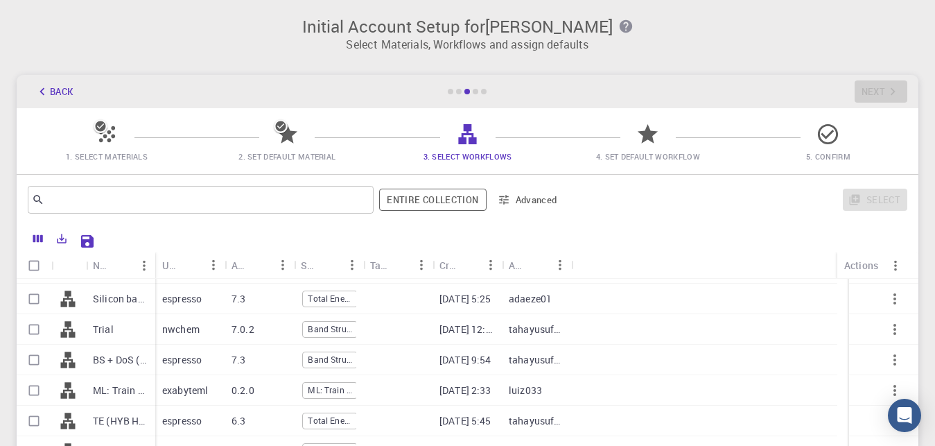
click at [725, 220] on div "​ Entire collection Advanced Select" at bounding box center [467, 200] width 901 height 50
click at [35, 354] on input "Select row" at bounding box center [34, 359] width 26 height 26
checkbox input "true"
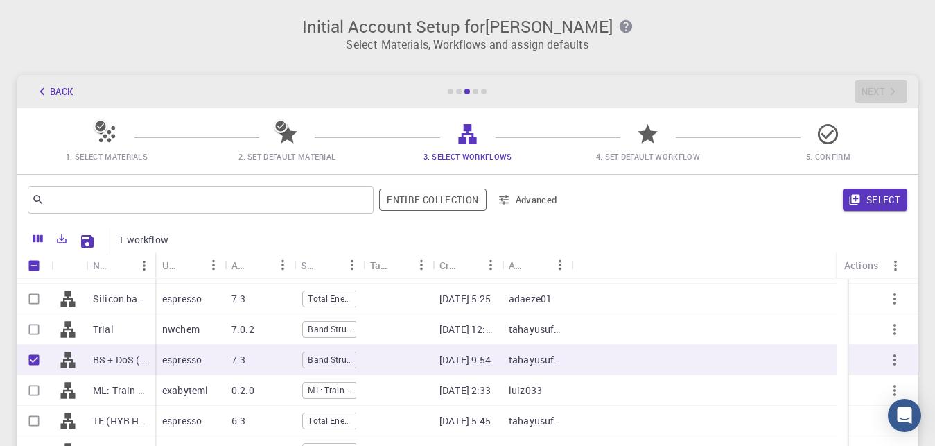
checkbox input "true"
click at [883, 204] on button "Select" at bounding box center [875, 199] width 64 height 22
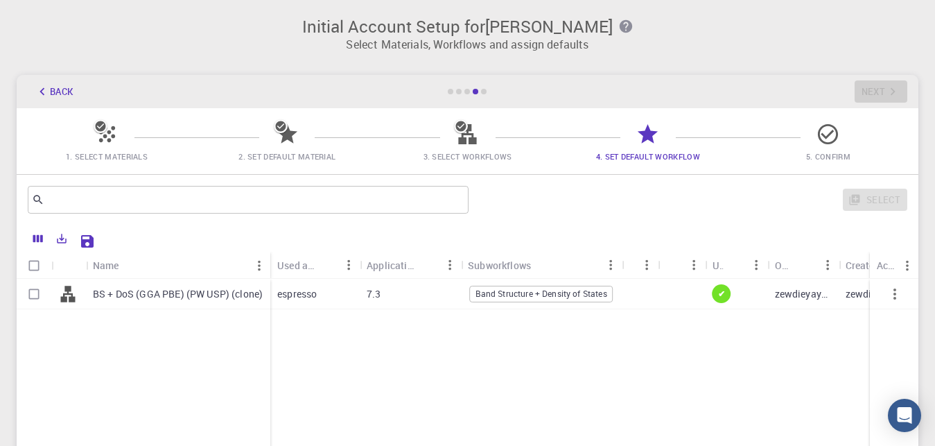
click at [31, 290] on input "Select row" at bounding box center [34, 294] width 26 height 26
checkbox input "true"
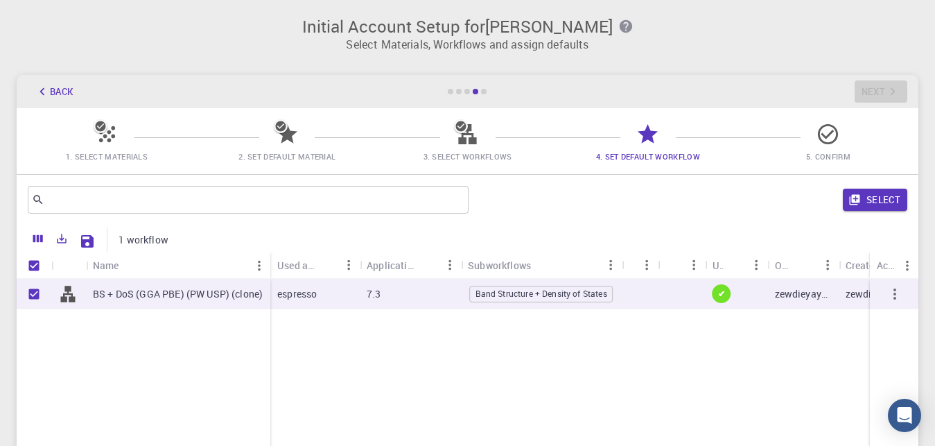
checkbox input "true"
click at [875, 197] on button "Select" at bounding box center [875, 199] width 64 height 22
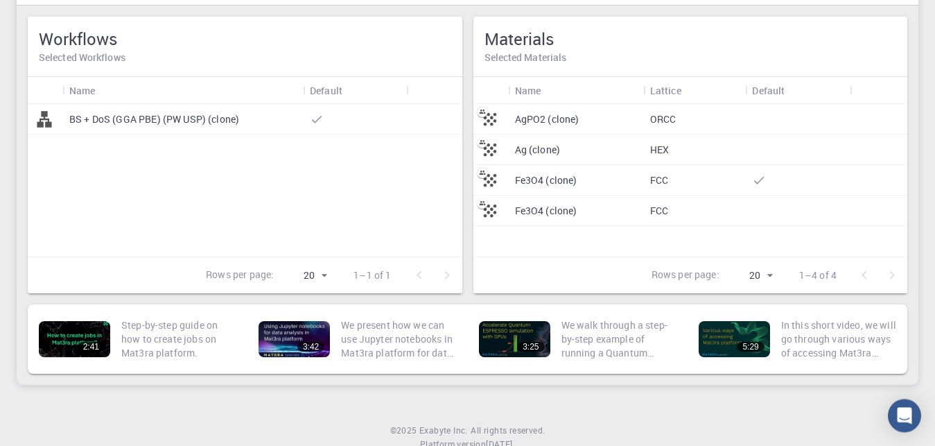
scroll to position [186, 0]
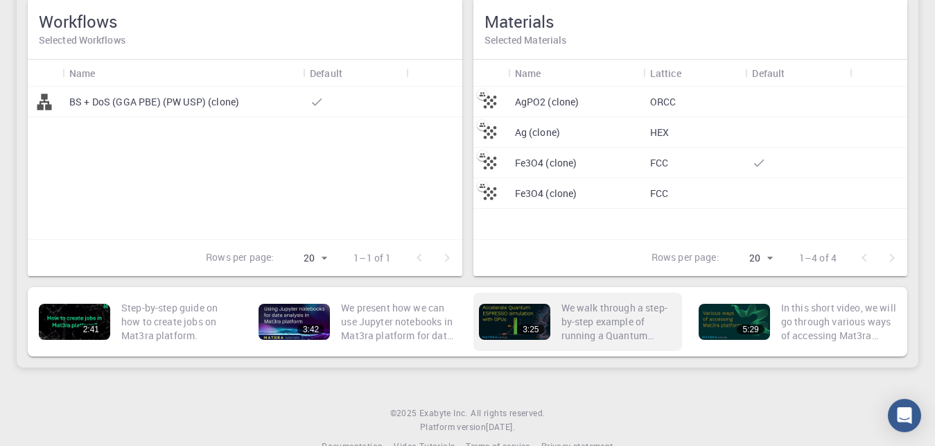
click at [540, 326] on div "3:25" at bounding box center [530, 329] width 27 height 10
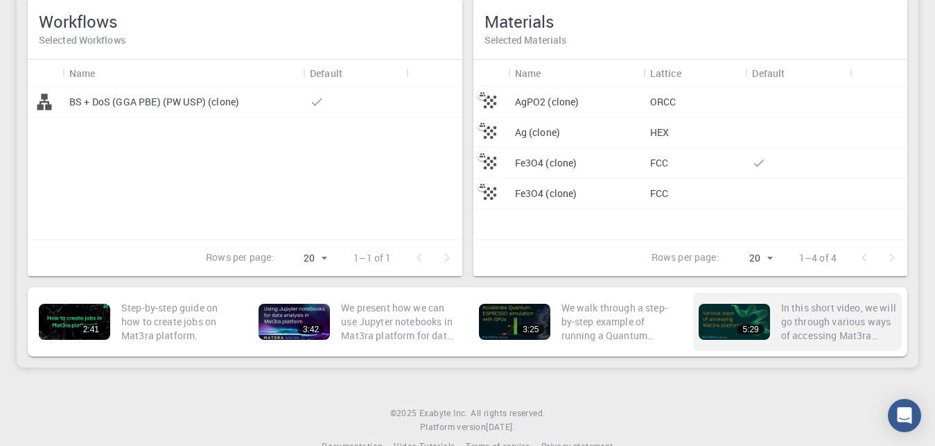
click at [729, 320] on div "5:29" at bounding box center [733, 321] width 71 height 36
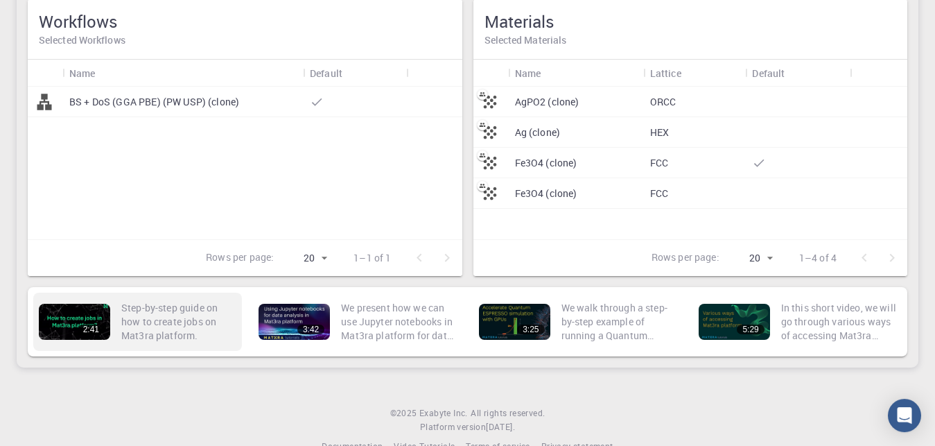
click at [73, 321] on div "2:41" at bounding box center [74, 321] width 71 height 36
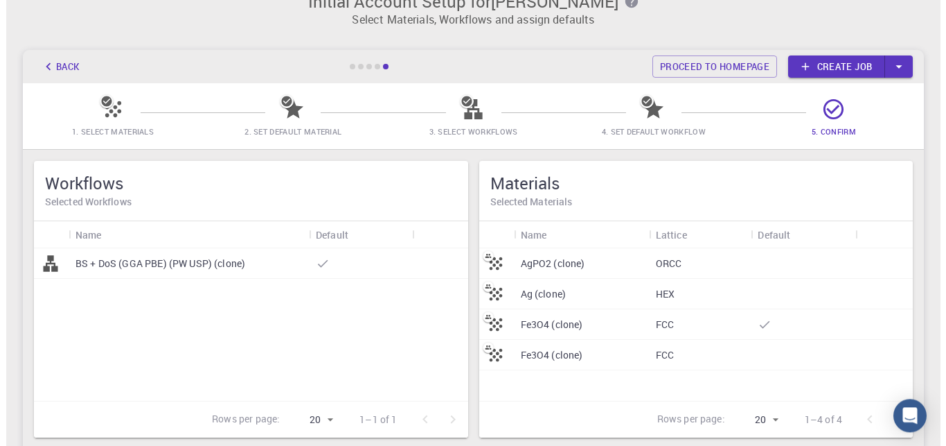
scroll to position [0, 0]
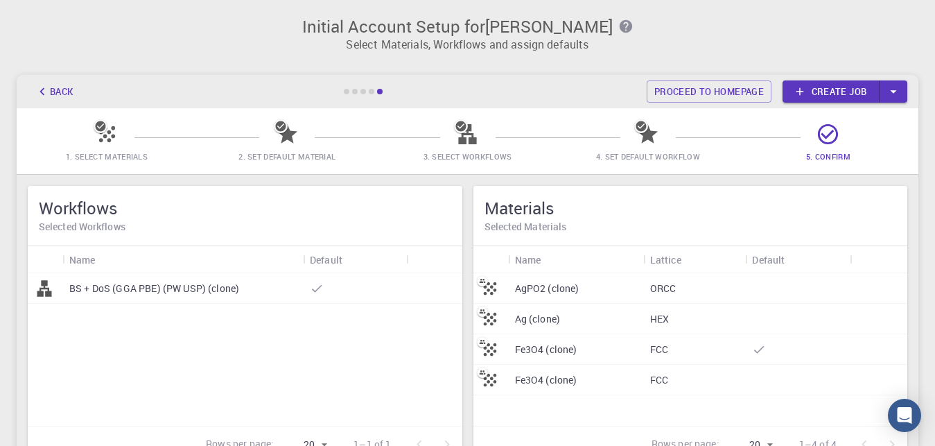
click at [836, 98] on link "Create job" at bounding box center [830, 91] width 97 height 22
